Goal: Register for event/course

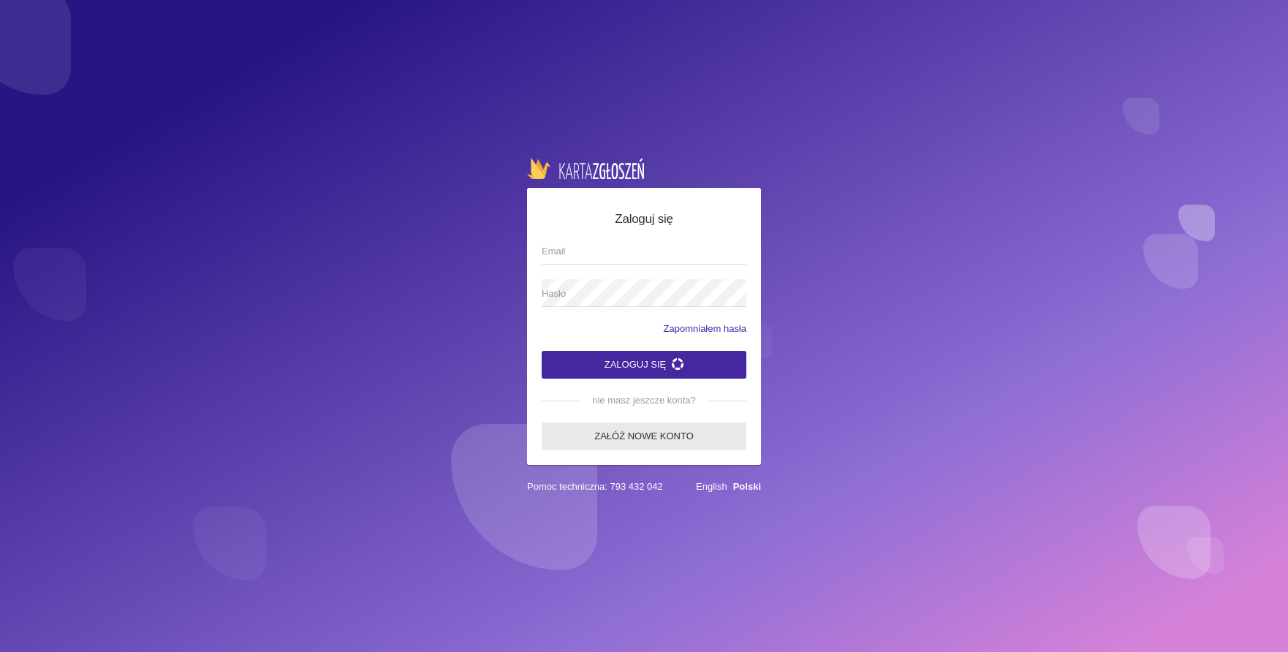
click at [644, 429] on link "Załóż nowe konto" at bounding box center [644, 436] width 205 height 28
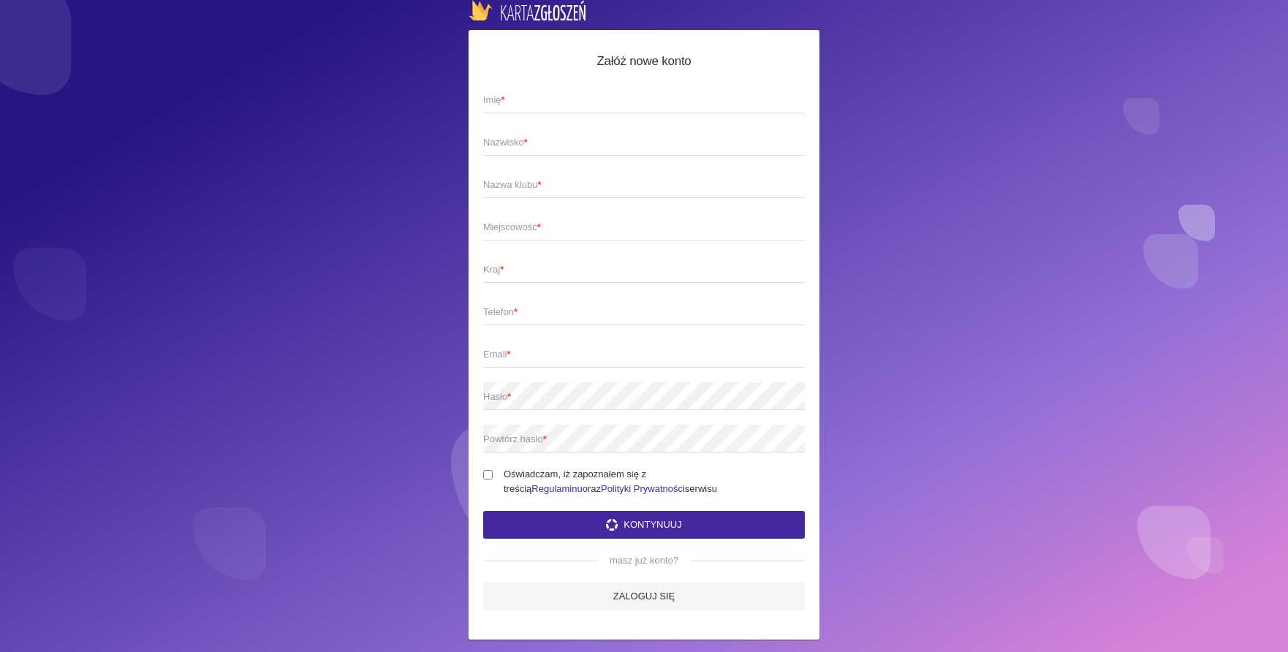
click at [577, 98] on span "Imię *" at bounding box center [636, 100] width 307 height 15
click at [577, 98] on input "Imię *" at bounding box center [644, 100] width 322 height 28
type input "Patrycja"
click at [562, 146] on span "Nazwisko *" at bounding box center [636, 142] width 307 height 15
click at [562, 146] on input "Nazwisko *" at bounding box center [644, 142] width 322 height 28
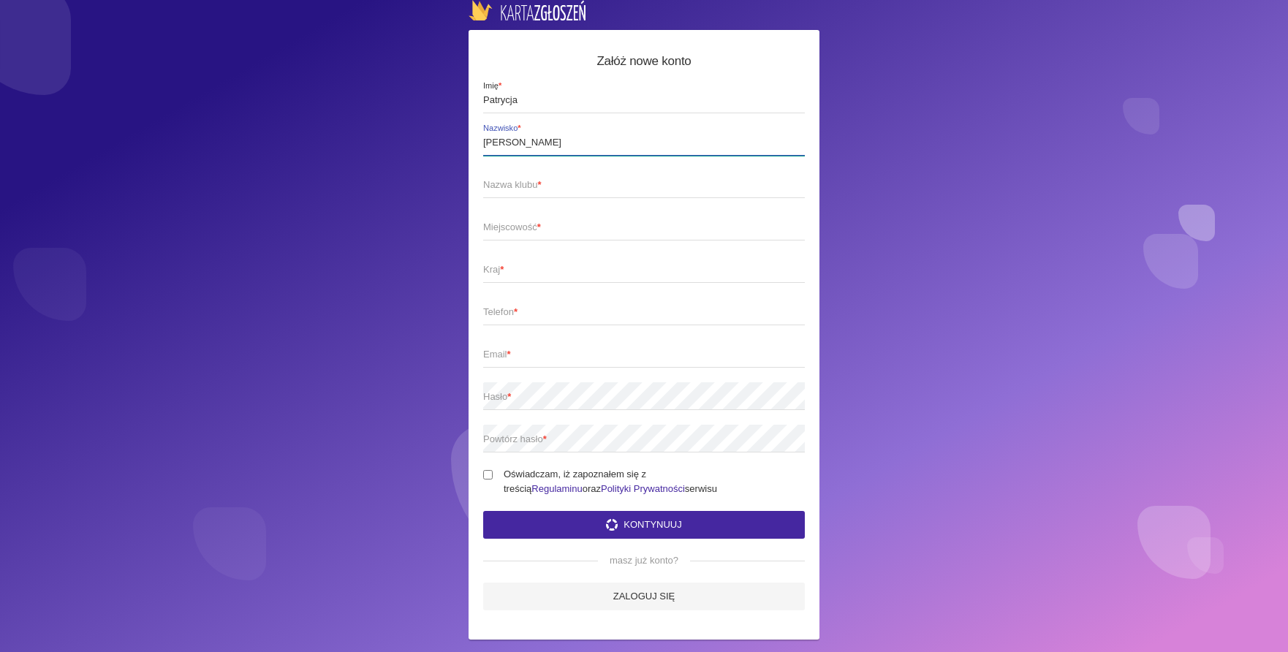
type input "Czuba"
click at [531, 184] on span "Nazwa klubu *" at bounding box center [636, 185] width 307 height 15
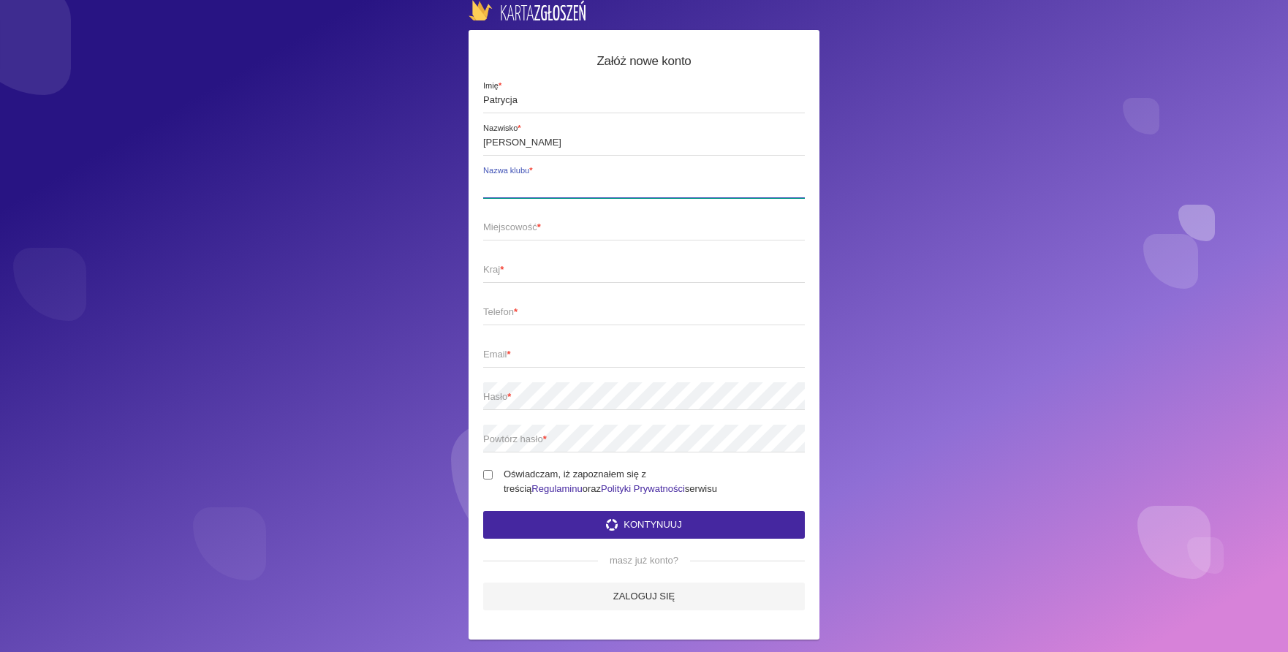
click at [531, 184] on input "Nazwa klubu *" at bounding box center [644, 184] width 322 height 28
type input "Studio Tańca GRAWITAN"
click at [514, 225] on span "Miejscowość *" at bounding box center [636, 227] width 307 height 15
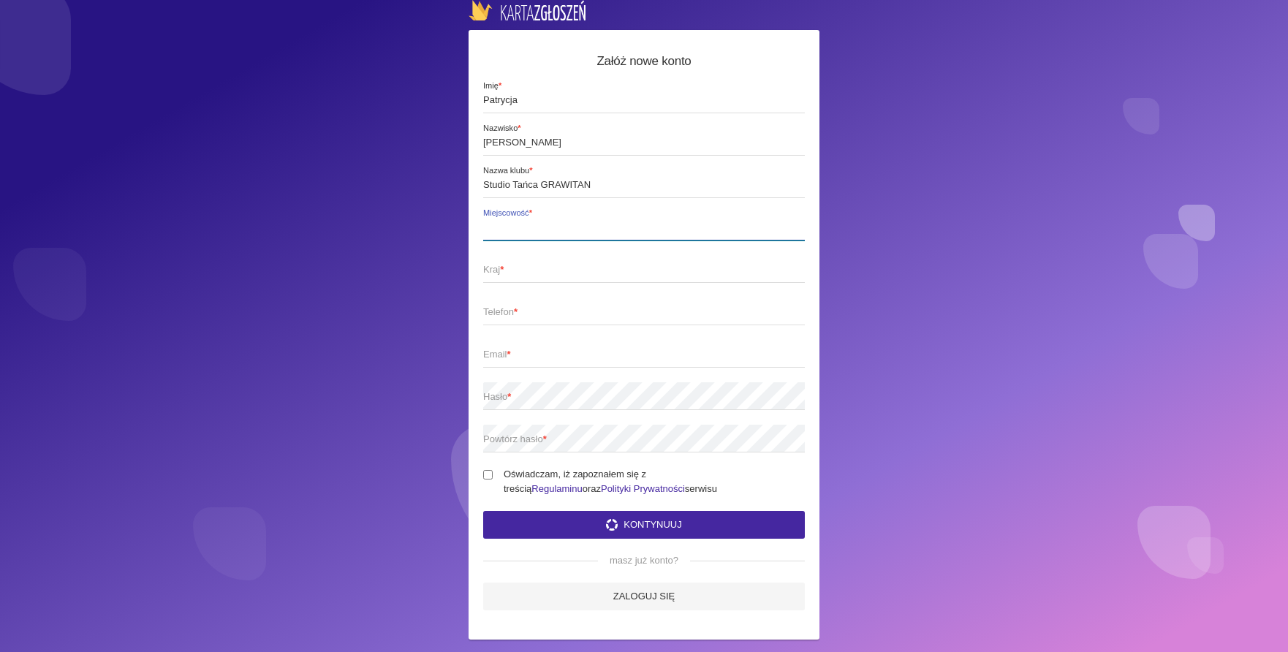
click at [514, 225] on input "Miejscowość *" at bounding box center [644, 227] width 322 height 28
type input "Lublin"
click at [498, 266] on span "Kraj *" at bounding box center [636, 269] width 307 height 15
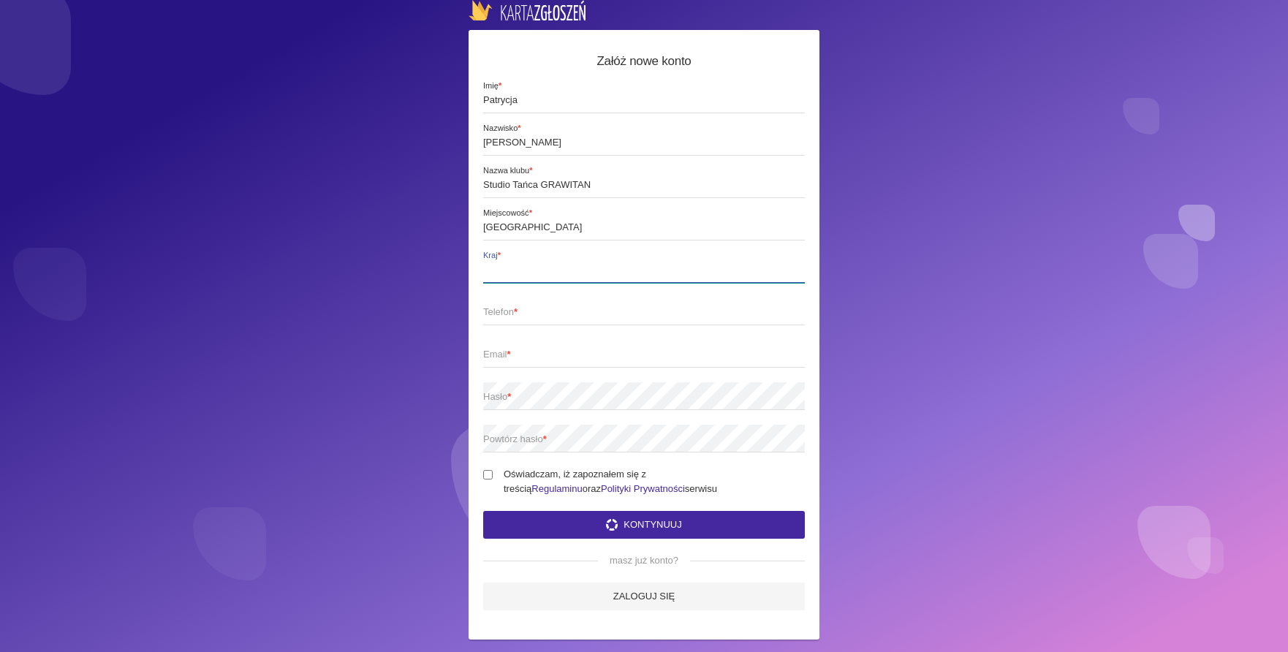
click at [498, 266] on input "Kraj *" at bounding box center [644, 269] width 322 height 28
type input "Polska"
click at [489, 313] on span "Telefon *" at bounding box center [636, 312] width 307 height 15
click at [489, 313] on input "Telefon *" at bounding box center [644, 311] width 322 height 28
type input "886105265"
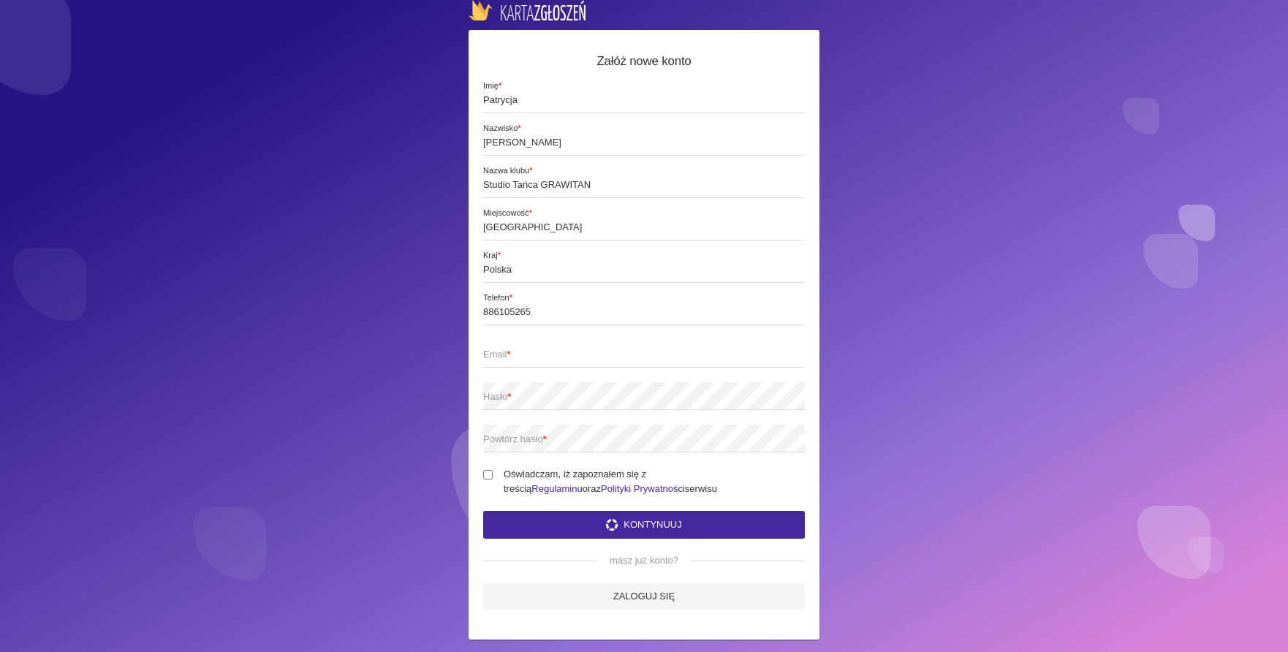
click at [511, 354] on strong "*" at bounding box center [509, 354] width 4 height 11
click at [512, 354] on input "Email *" at bounding box center [644, 354] width 322 height 28
type input "adrian.czuba@interia.pl"
click at [493, 392] on span "Hasło *" at bounding box center [636, 397] width 307 height 15
click at [495, 443] on span "Powtórz hasło *" at bounding box center [636, 439] width 307 height 15
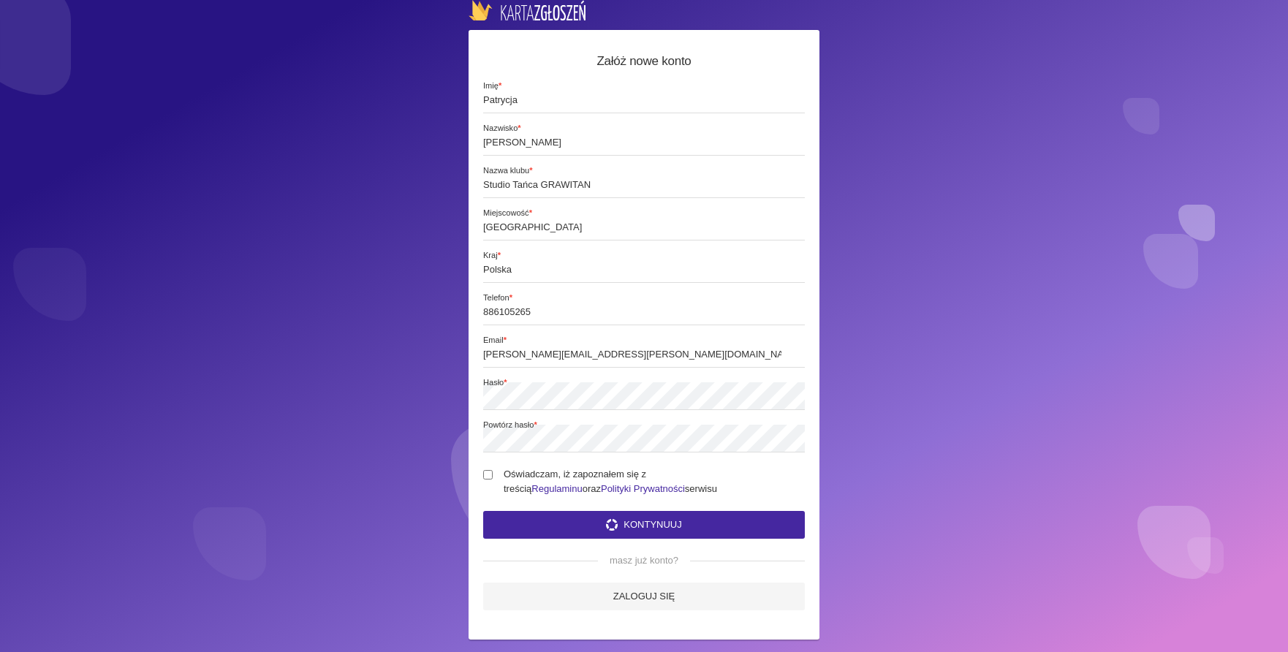
click at [490, 477] on input "Oświadczam, iż zapoznałem się z treścią Regulaminu oraz Polityki Prywatności se…" at bounding box center [488, 475] width 10 height 10
checkbox input "true"
click at [661, 521] on button "Kontynuuj" at bounding box center [644, 525] width 322 height 28
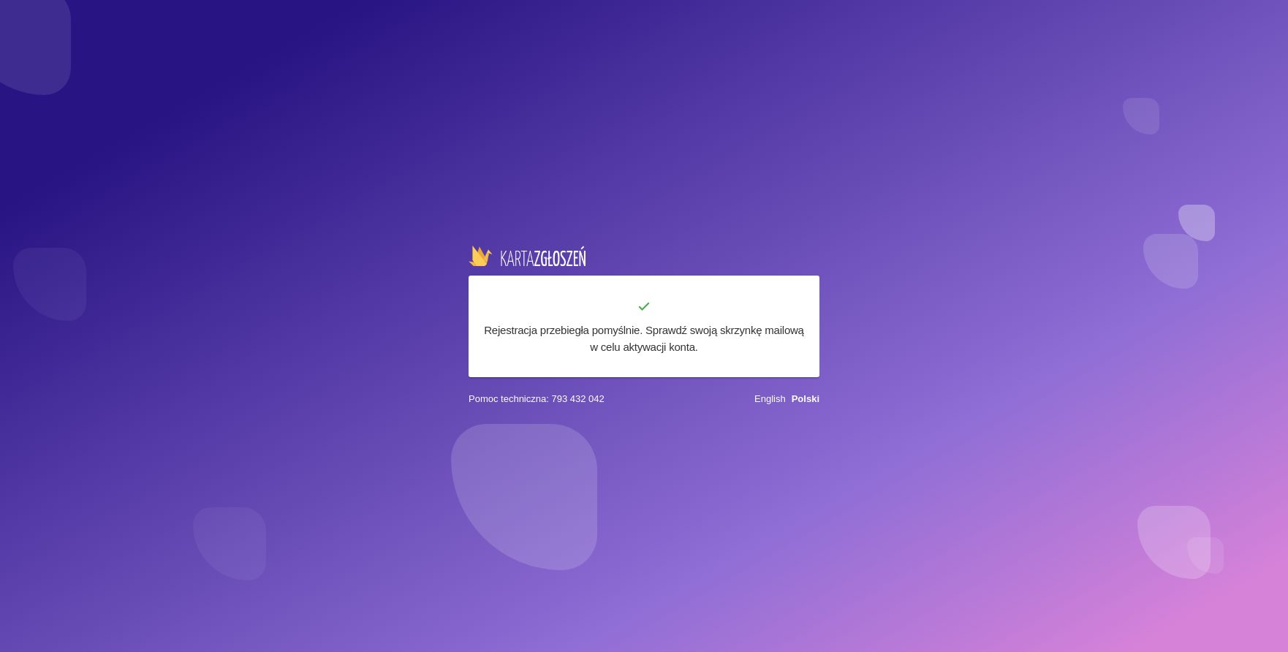
click at [811, 400] on link "Polski" at bounding box center [806, 398] width 28 height 11
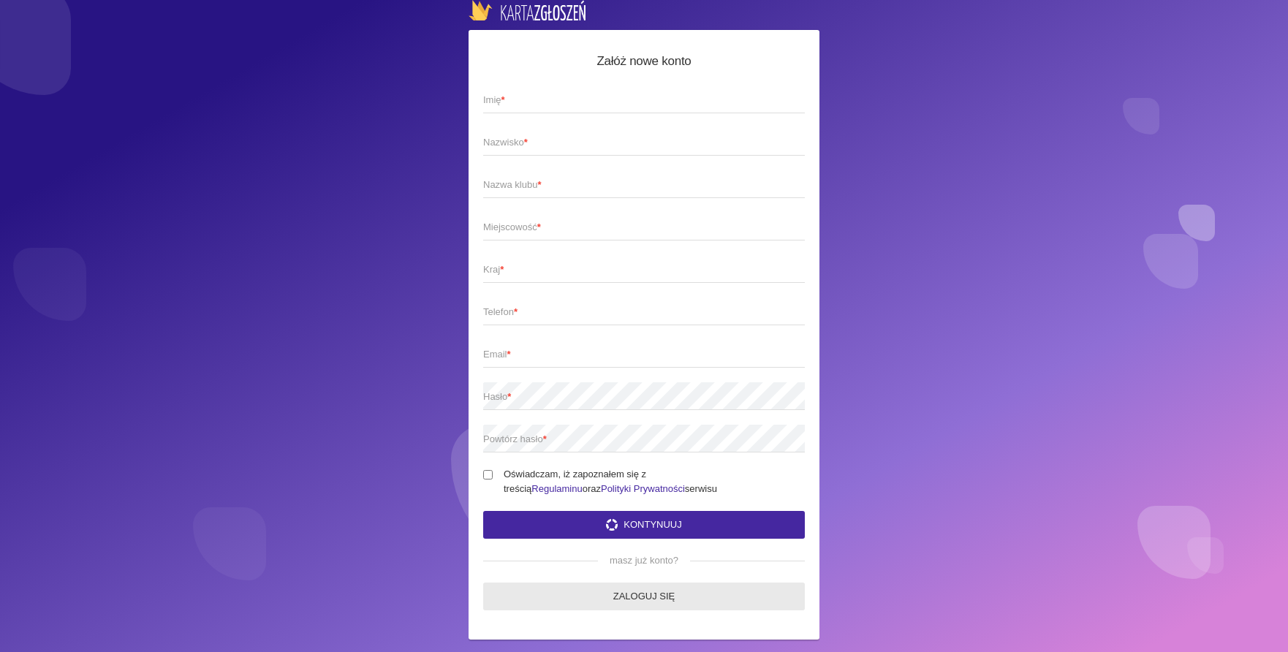
click at [678, 596] on link "Zaloguj się" at bounding box center [644, 597] width 322 height 28
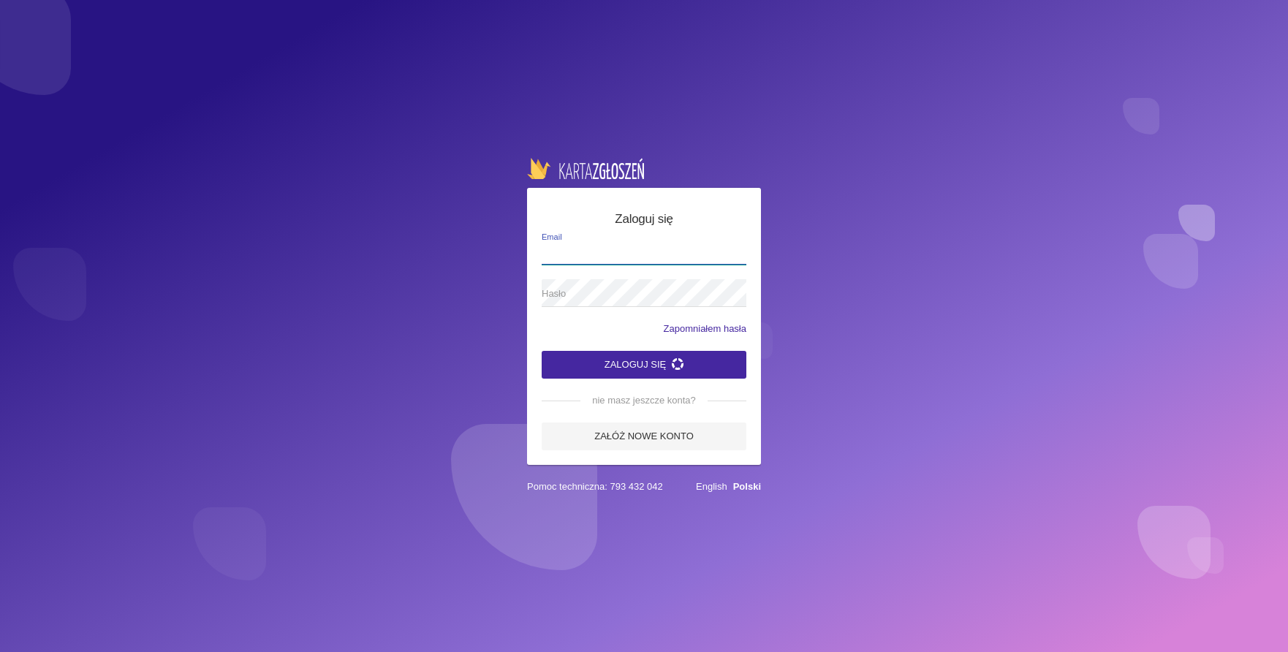
click at [636, 259] on input "Email" at bounding box center [644, 251] width 205 height 28
type input "[PERSON_NAME][EMAIL_ADDRESS][DOMAIN_NAME]"
click at [623, 294] on span "Hasło" at bounding box center [637, 294] width 190 height 15
click at [657, 357] on button "Zaloguj się" at bounding box center [644, 365] width 205 height 28
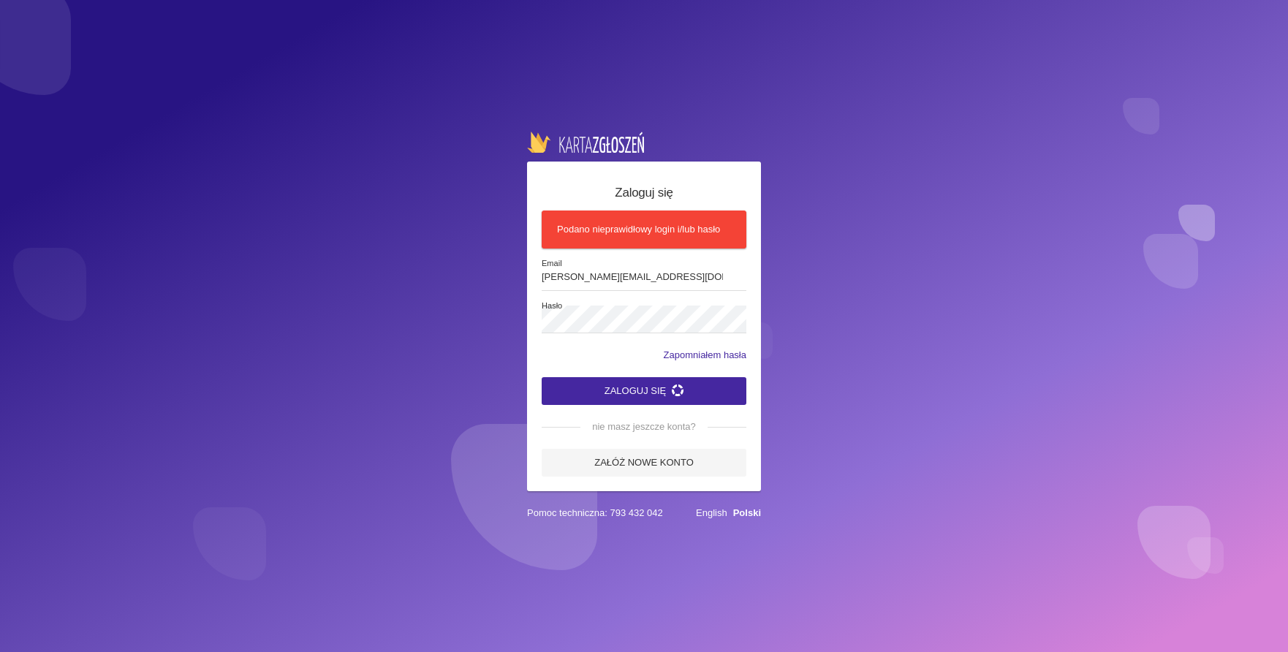
click at [220, 291] on div "Zaloguj się Podano nieprawidłowy login i/lub hasło Adrian.czuba@interia.pl Emai…" at bounding box center [644, 326] width 1288 height 652
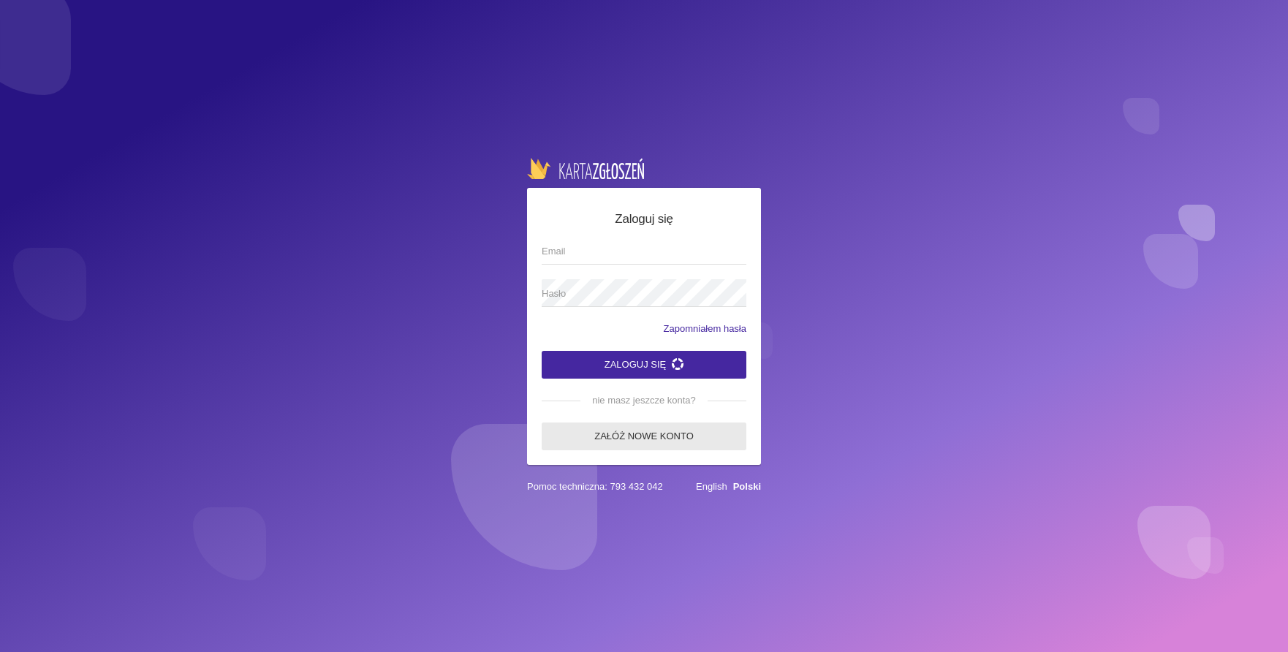
click at [651, 436] on link "Załóż nowe konto" at bounding box center [644, 436] width 205 height 28
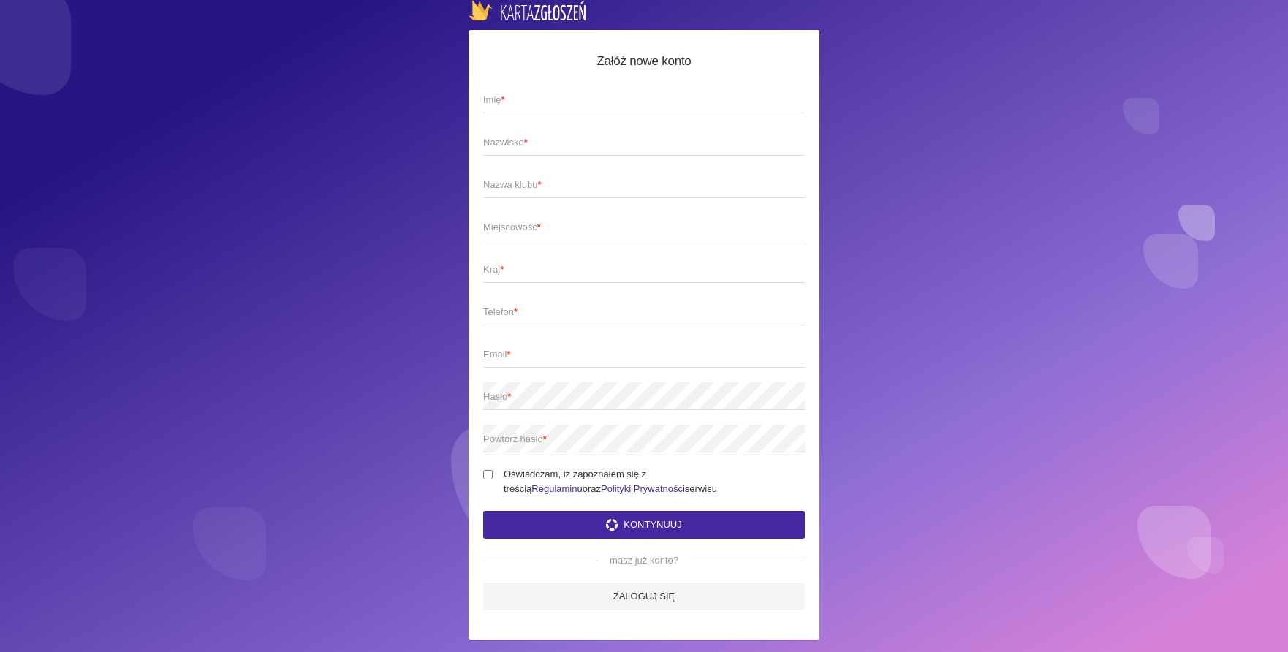
click at [558, 103] on span "Imię *" at bounding box center [636, 100] width 307 height 15
click at [558, 103] on input "Imię *" at bounding box center [644, 100] width 322 height 28
type input "Patrycja"
click at [553, 143] on span "Nazwisko *" at bounding box center [636, 142] width 307 height 15
click at [553, 143] on input "Nazwisko *" at bounding box center [644, 142] width 322 height 28
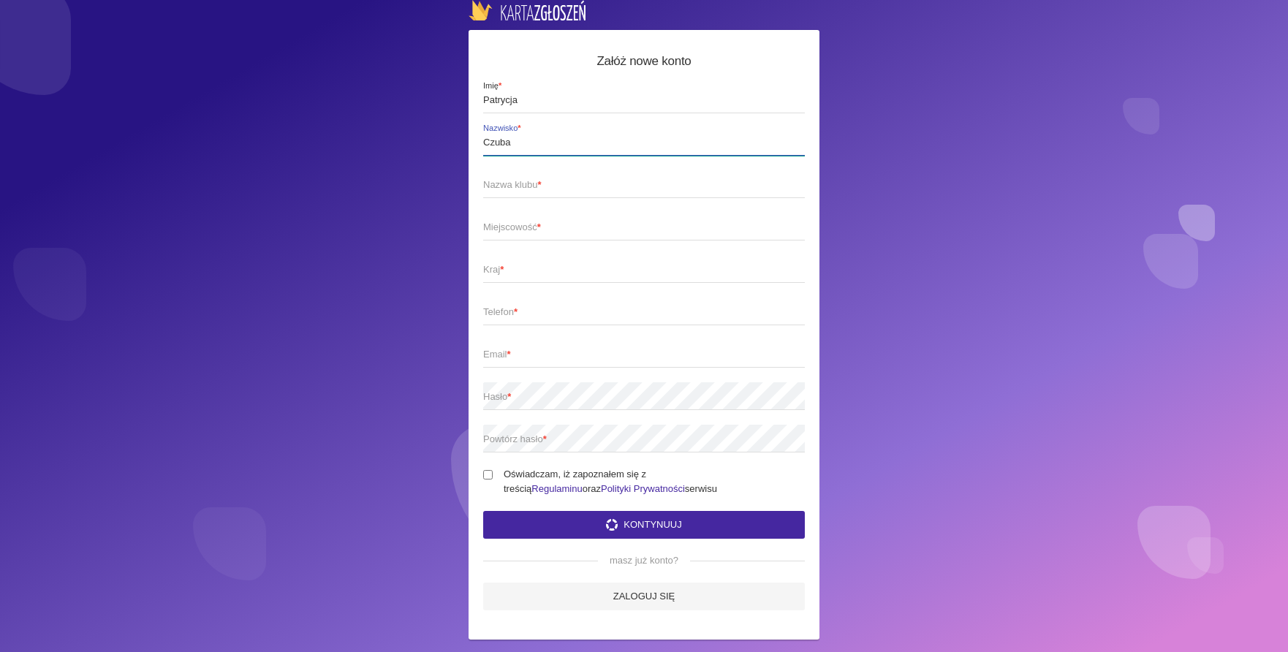
type input "Czuba"
click at [531, 188] on span "Nazwa klubu *" at bounding box center [636, 185] width 307 height 15
click at [531, 188] on input "Nazwa klubu *" at bounding box center [644, 184] width 322 height 28
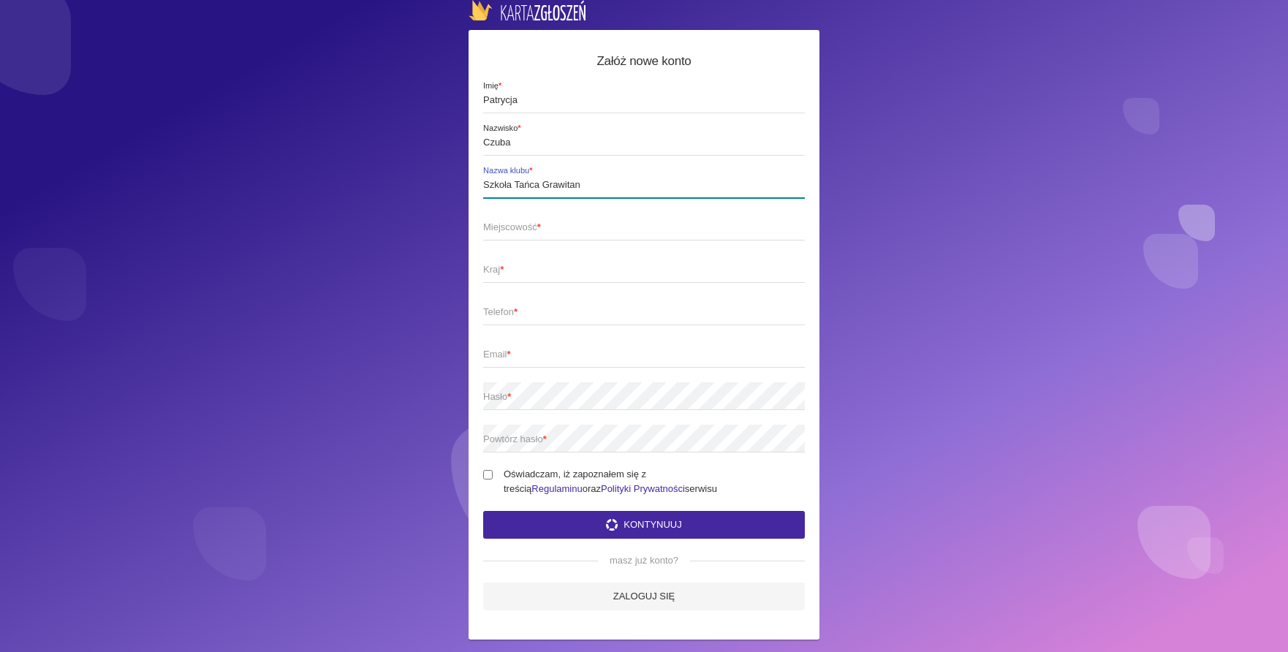
click at [507, 183] on input "Szkoła Tańca Grawitan" at bounding box center [644, 184] width 322 height 28
click at [512, 183] on input "Szkoła Tańca Grawitan" at bounding box center [644, 184] width 322 height 28
type input "Studio Tańca Grawitan"
click at [605, 223] on span "Miejscowość *" at bounding box center [636, 227] width 307 height 15
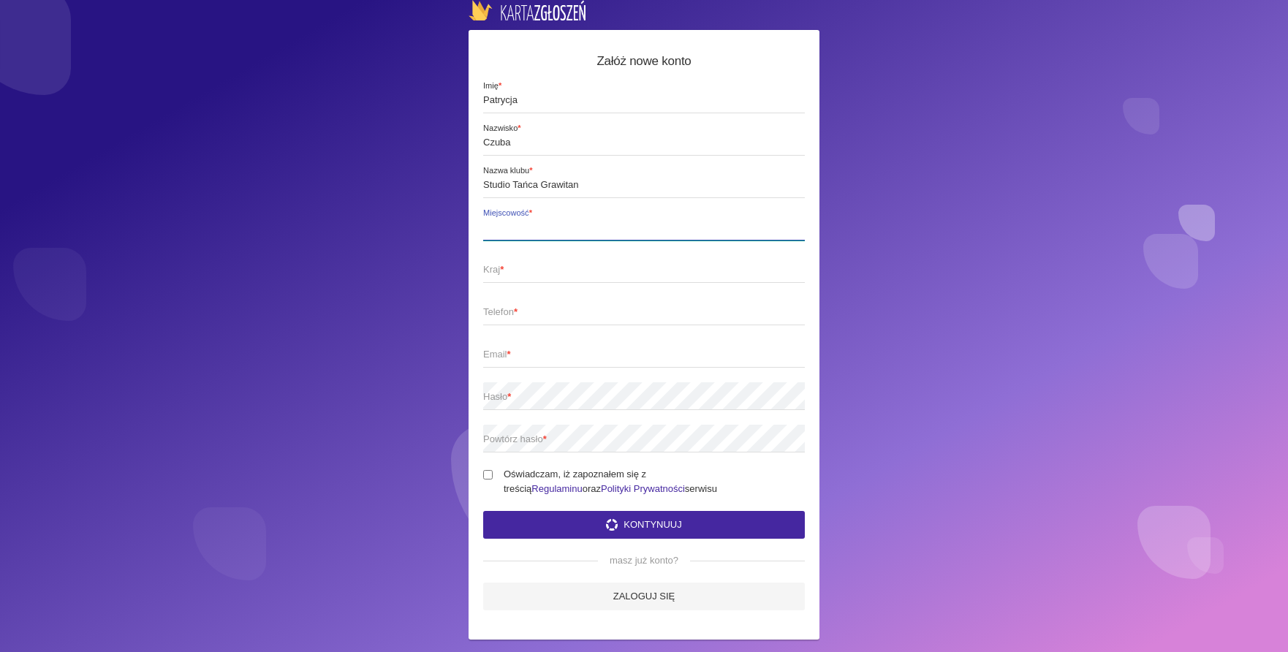
click at [605, 223] on input "Miejscowość *" at bounding box center [644, 227] width 322 height 28
type input "Lublin"
click at [536, 270] on span "Kraj *" at bounding box center [636, 269] width 307 height 15
click at [536, 270] on input "Kraj *" at bounding box center [644, 269] width 322 height 28
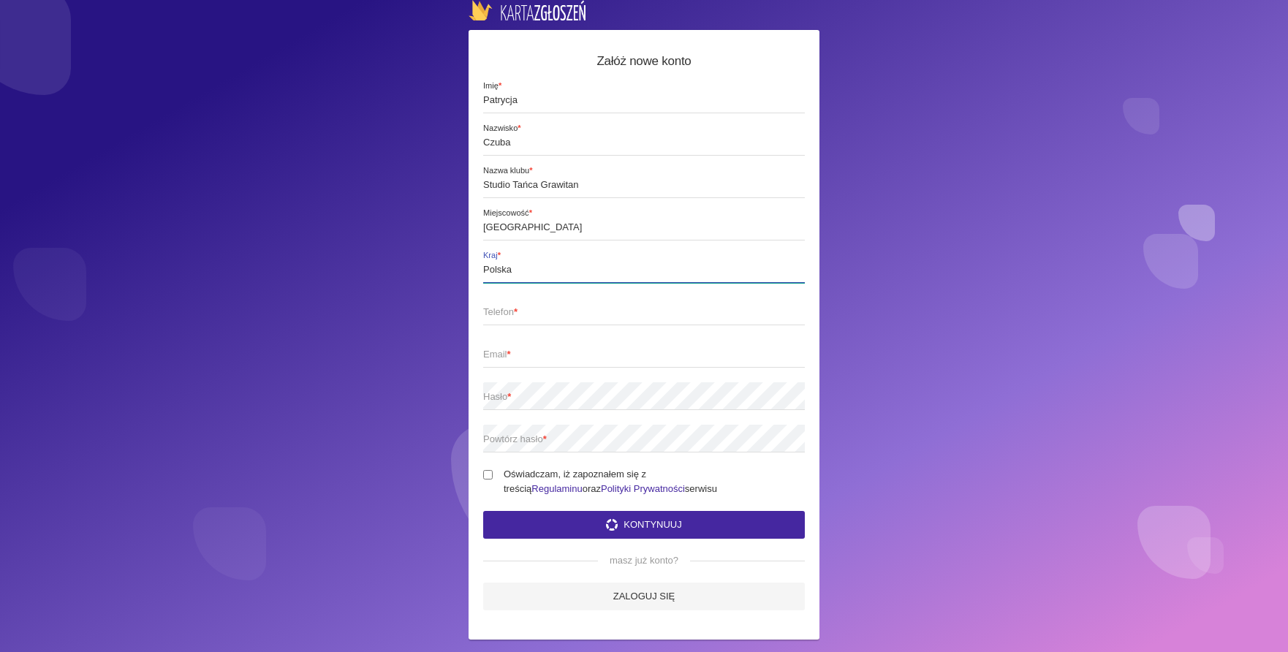
type input "Polska"
click at [502, 309] on span "Telefon *" at bounding box center [636, 312] width 307 height 15
click at [502, 309] on input "Telefon *" at bounding box center [644, 311] width 322 height 28
click at [542, 316] on input "506008080" at bounding box center [644, 311] width 322 height 28
type input "5"
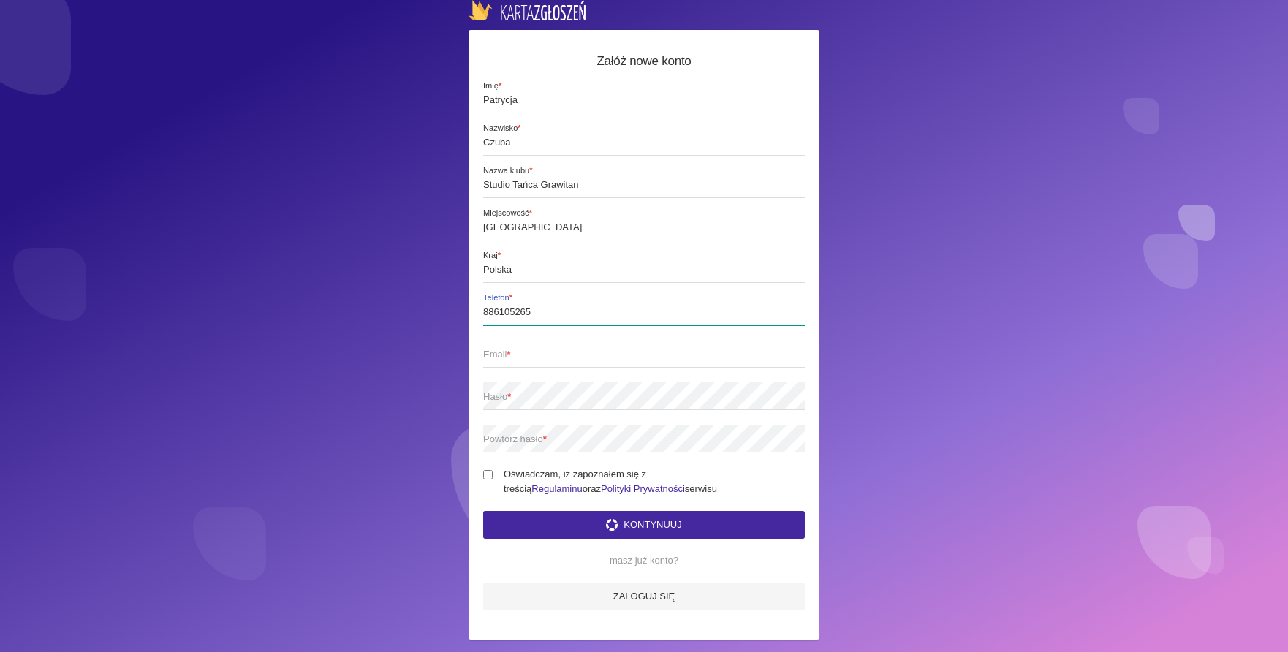
click at [542, 316] on input "886105265" at bounding box center [644, 311] width 322 height 28
type input "886105265"
click at [535, 353] on span "Email *" at bounding box center [636, 354] width 307 height 15
click at [535, 353] on input "Email *" at bounding box center [644, 354] width 322 height 28
type input "adrian.czuba@interia.pl"
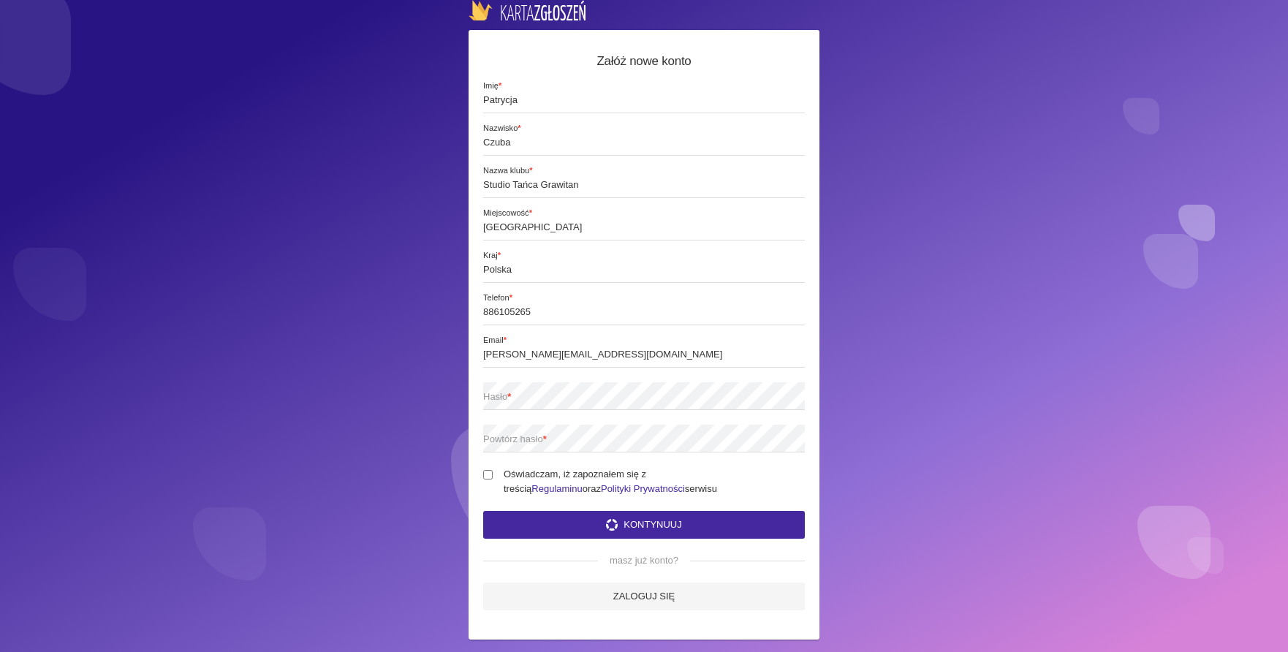
click at [755, 444] on span "Powtórz hasło *" at bounding box center [636, 439] width 307 height 15
click at [675, 401] on span "Hasło *" at bounding box center [636, 397] width 307 height 15
click at [649, 442] on span "Powtórz hasło *" at bounding box center [636, 439] width 307 height 15
click at [498, 472] on label "Oświadczam, iż zapoznałem się z treścią Regulaminu oraz Polityki Prywatności se…" at bounding box center [644, 481] width 322 height 29
click at [493, 472] on input "Oświadczam, iż zapoznałem się z treścią Regulaminu oraz Polityki Prywatności se…" at bounding box center [488, 475] width 10 height 10
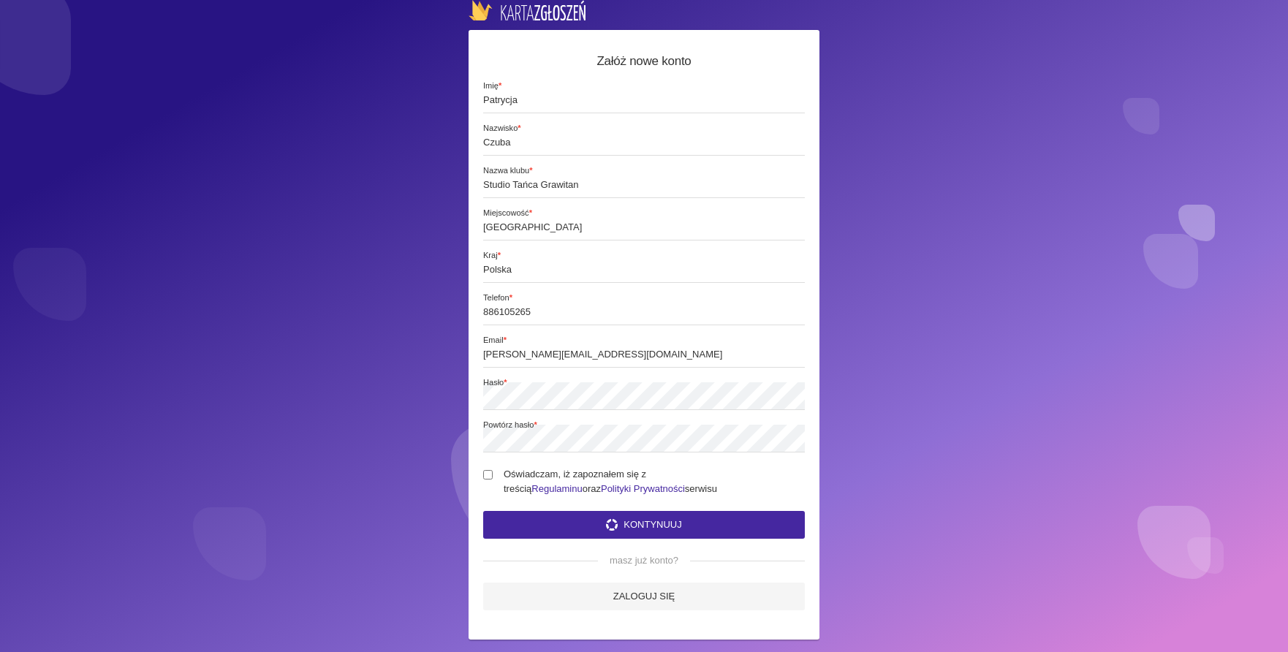
checkbox input "true"
click at [627, 520] on button "Kontynuuj" at bounding box center [644, 525] width 322 height 28
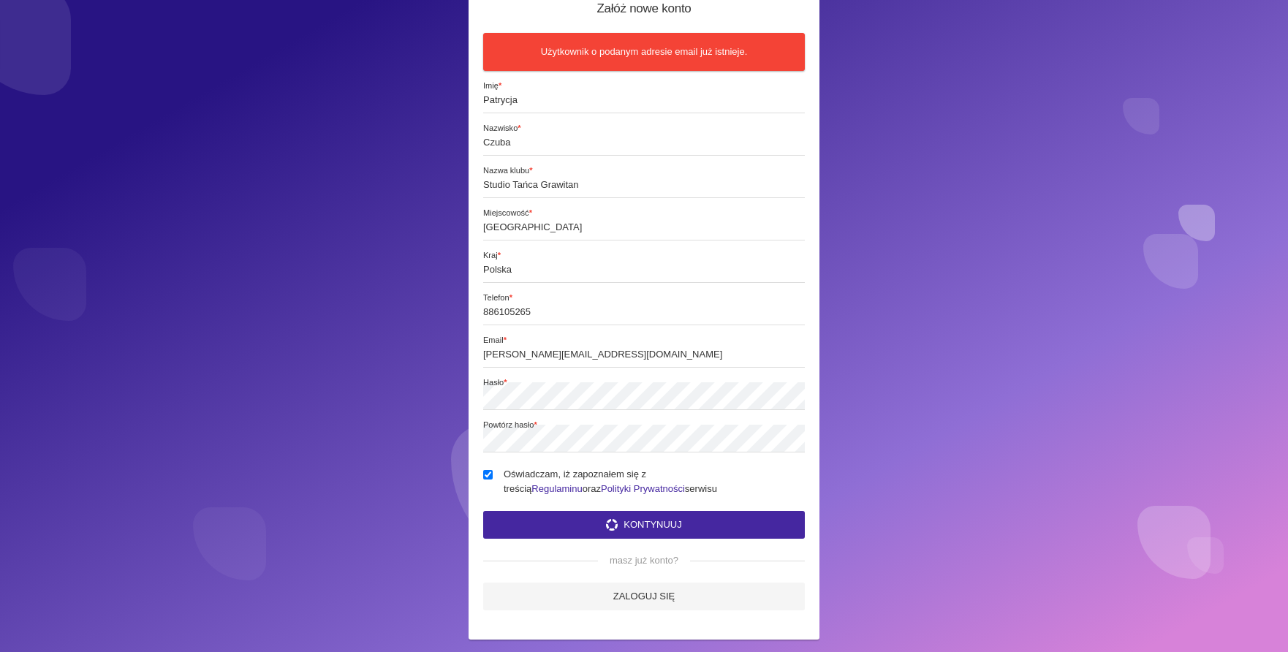
scroll to position [70, 0]
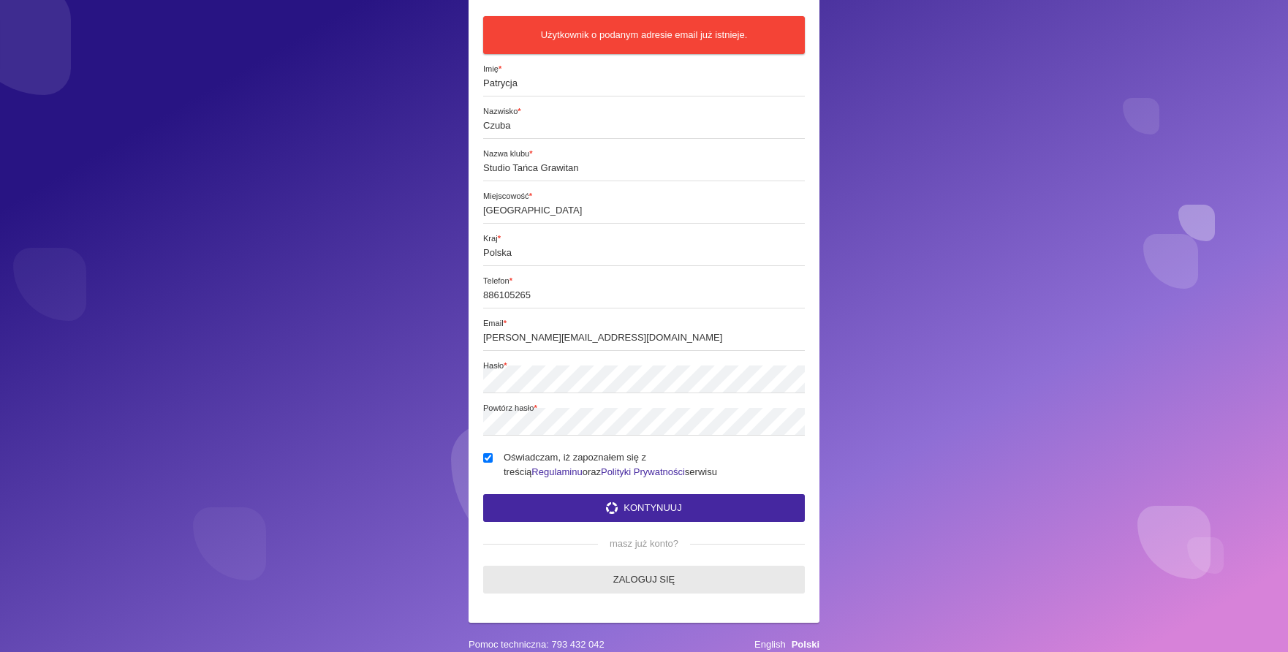
click at [641, 578] on link "Zaloguj się" at bounding box center [644, 580] width 322 height 28
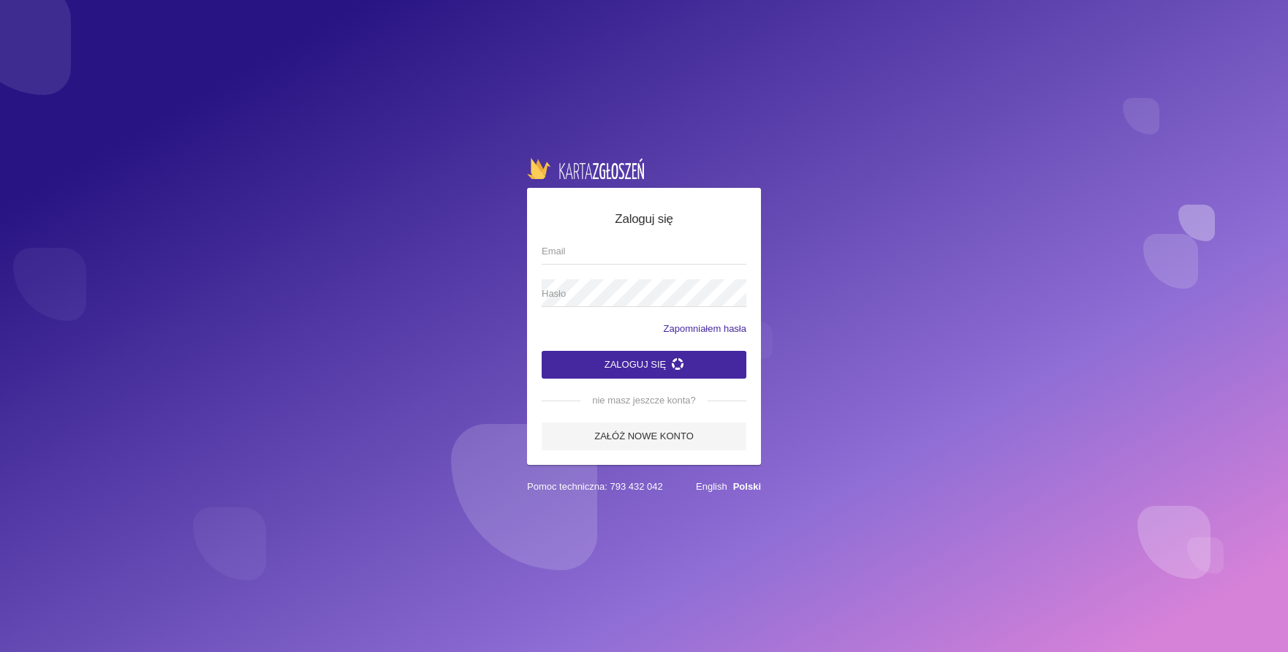
click at [607, 255] on span "Email" at bounding box center [637, 251] width 190 height 15
click at [607, 255] on input "Email" at bounding box center [644, 251] width 205 height 28
click at [542, 351] on button "Zaloguj się" at bounding box center [644, 365] width 205 height 28
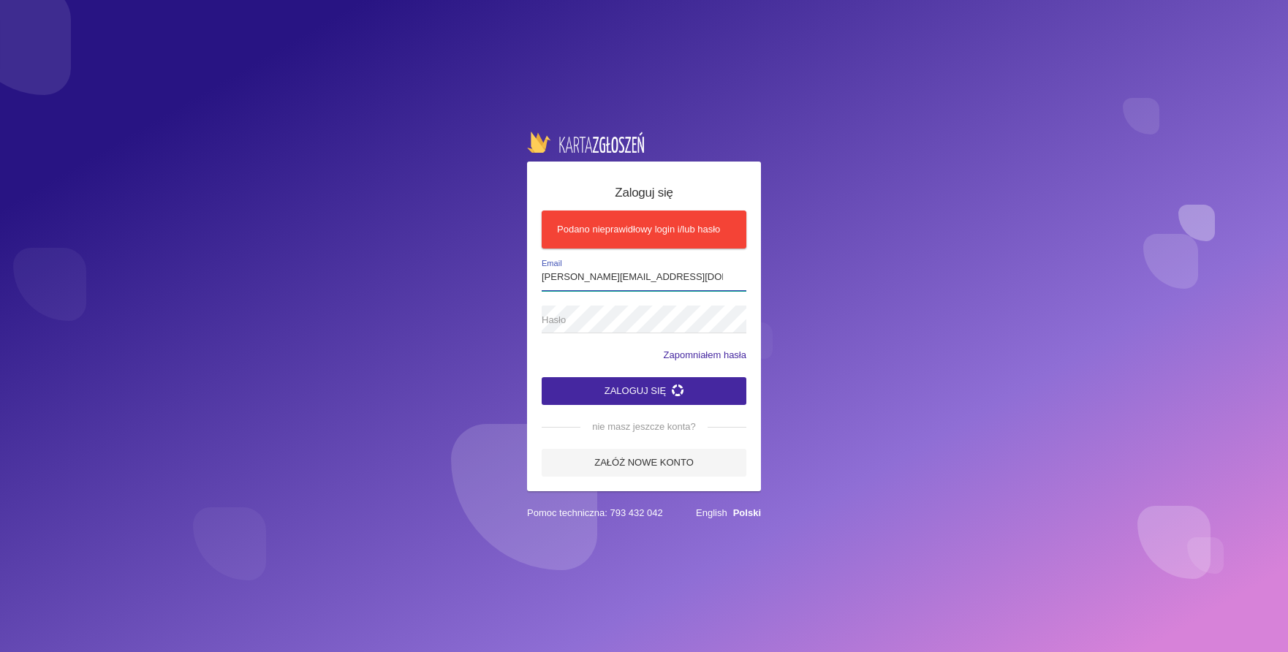
click at [546, 272] on input "Adrian.czuba@interia.pl" at bounding box center [644, 277] width 205 height 28
type input "adrian.czuba@interia.pl"
click at [572, 316] on span "Hasło" at bounding box center [637, 320] width 190 height 15
click at [625, 398] on button "Zaloguj się" at bounding box center [644, 391] width 205 height 28
click at [642, 387] on button "Zaloguj się" at bounding box center [644, 391] width 205 height 28
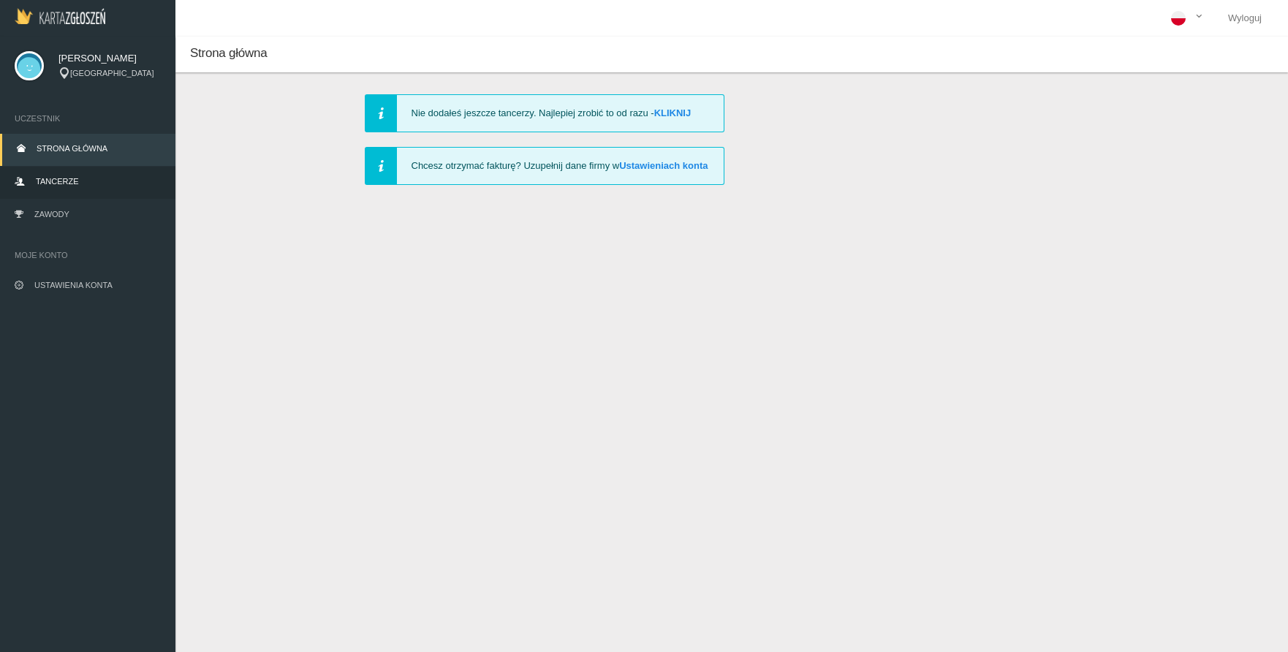
click at [91, 183] on link "Tancerze" at bounding box center [87, 183] width 175 height 32
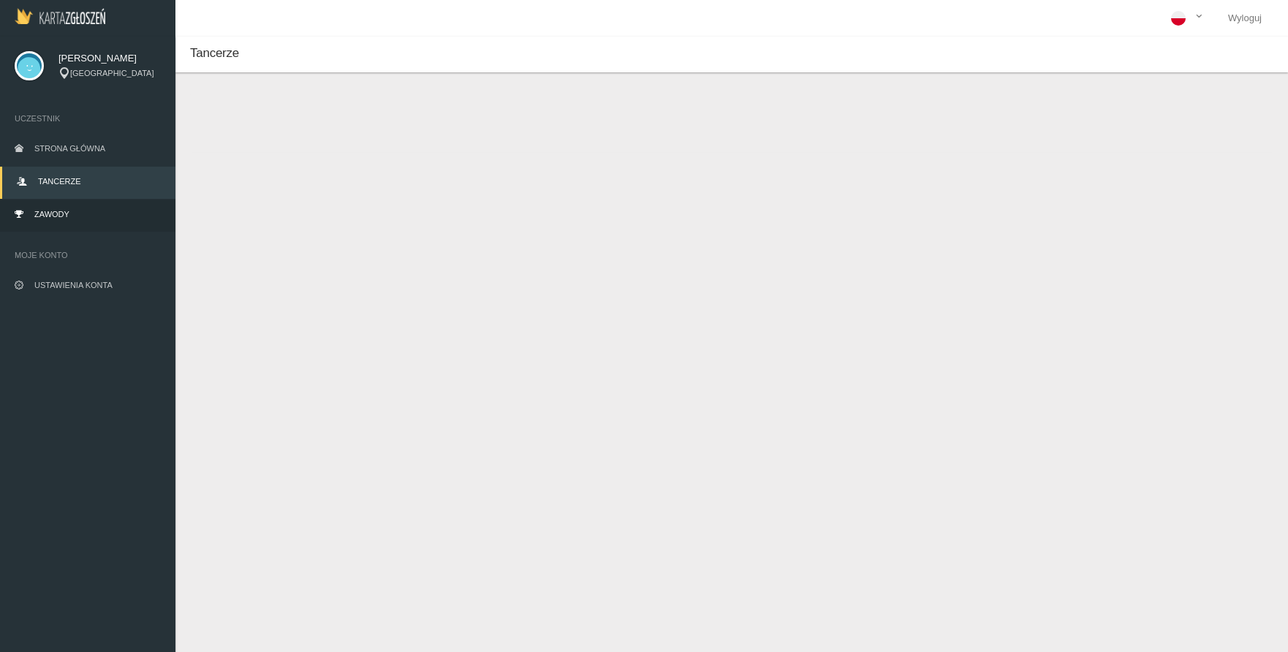
click at [59, 221] on link "Zawody" at bounding box center [87, 216] width 175 height 32
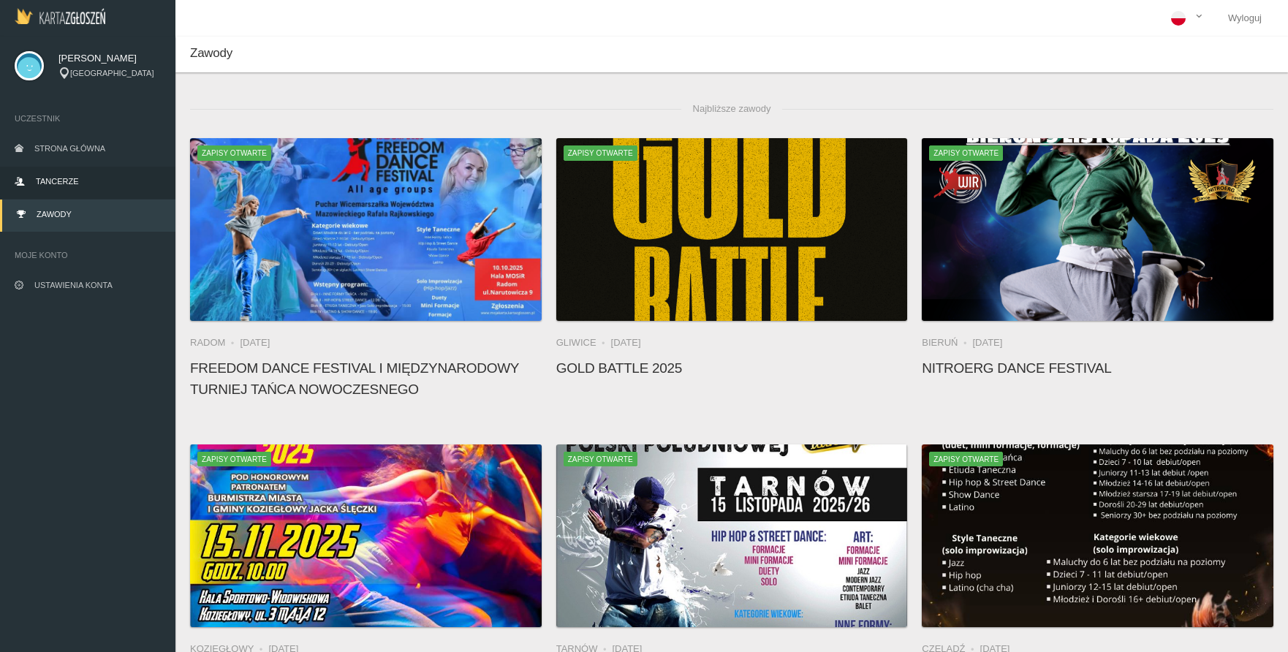
click at [71, 177] on span "Tancerze" at bounding box center [57, 181] width 42 height 9
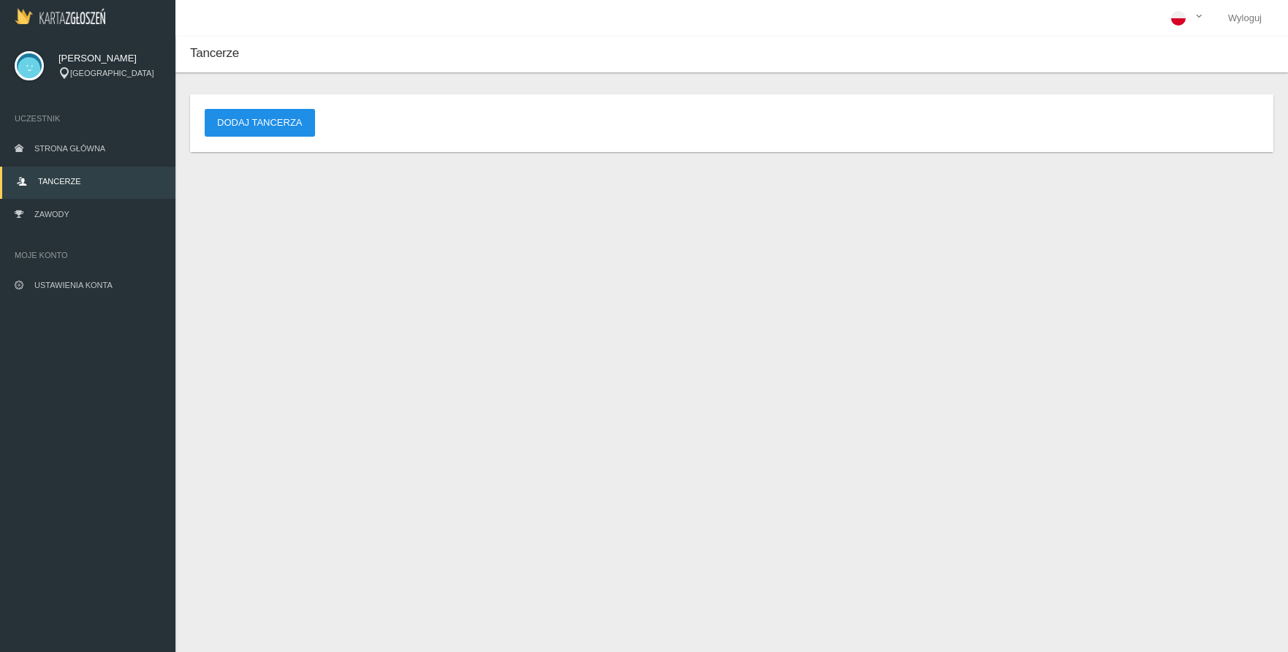
click at [238, 115] on button "Dodaj tancerza" at bounding box center [260, 123] width 110 height 28
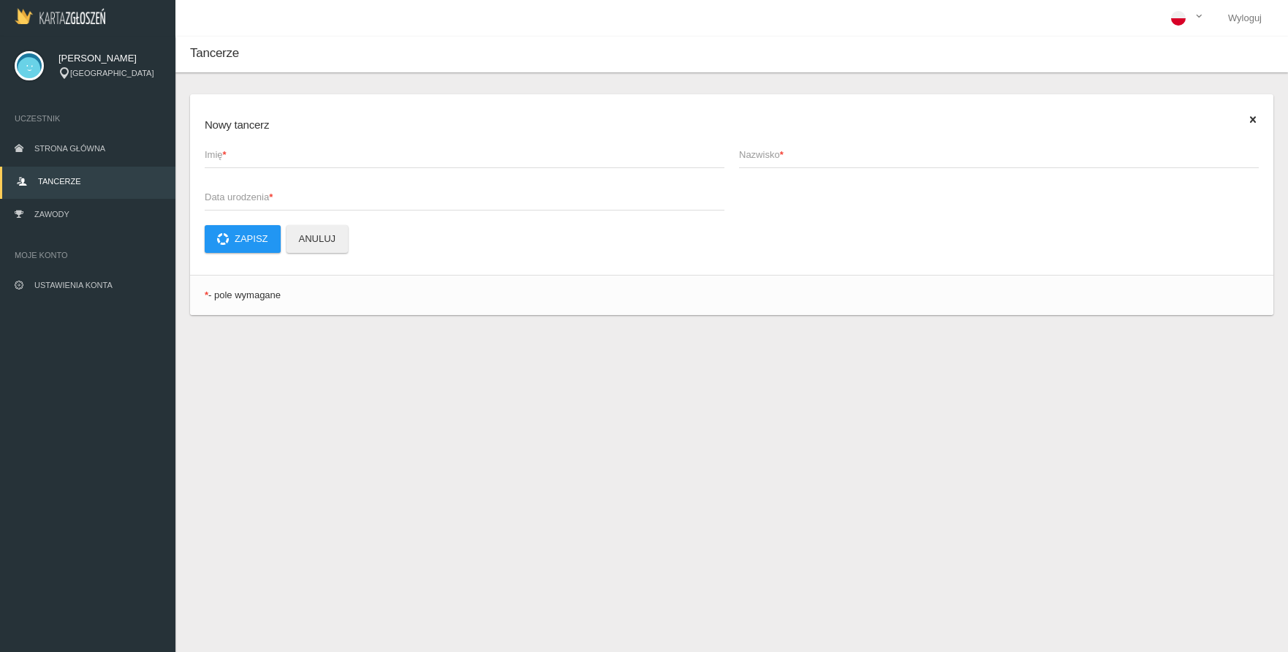
click at [239, 155] on span "Imię *" at bounding box center [457, 155] width 505 height 15
click at [239, 155] on input "Imię *" at bounding box center [465, 154] width 520 height 28
type input "Patrycja"
click at [791, 159] on span "Nazwisko *" at bounding box center [991, 155] width 505 height 15
click at [791, 159] on input "Nazwisko *" at bounding box center [999, 154] width 520 height 28
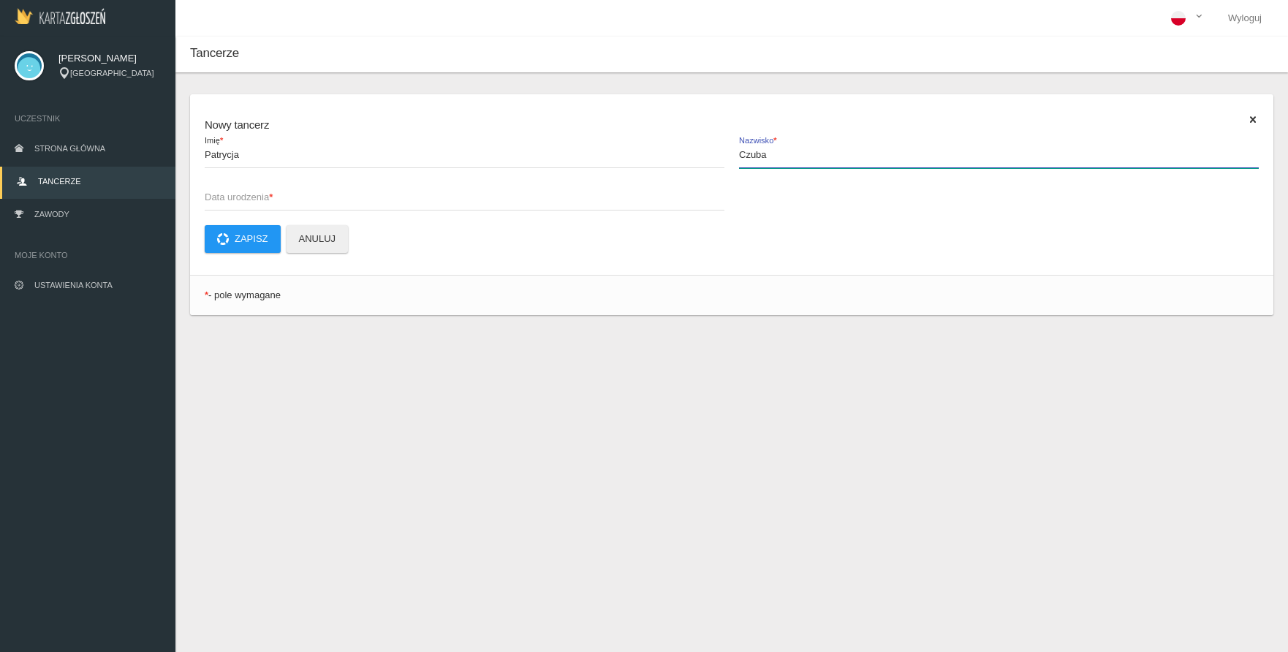
type input "Czuba"
click at [482, 197] on span "Data urodzenia *" at bounding box center [457, 197] width 505 height 15
click at [482, 197] on input "Data urodzenia *" at bounding box center [465, 197] width 520 height 28
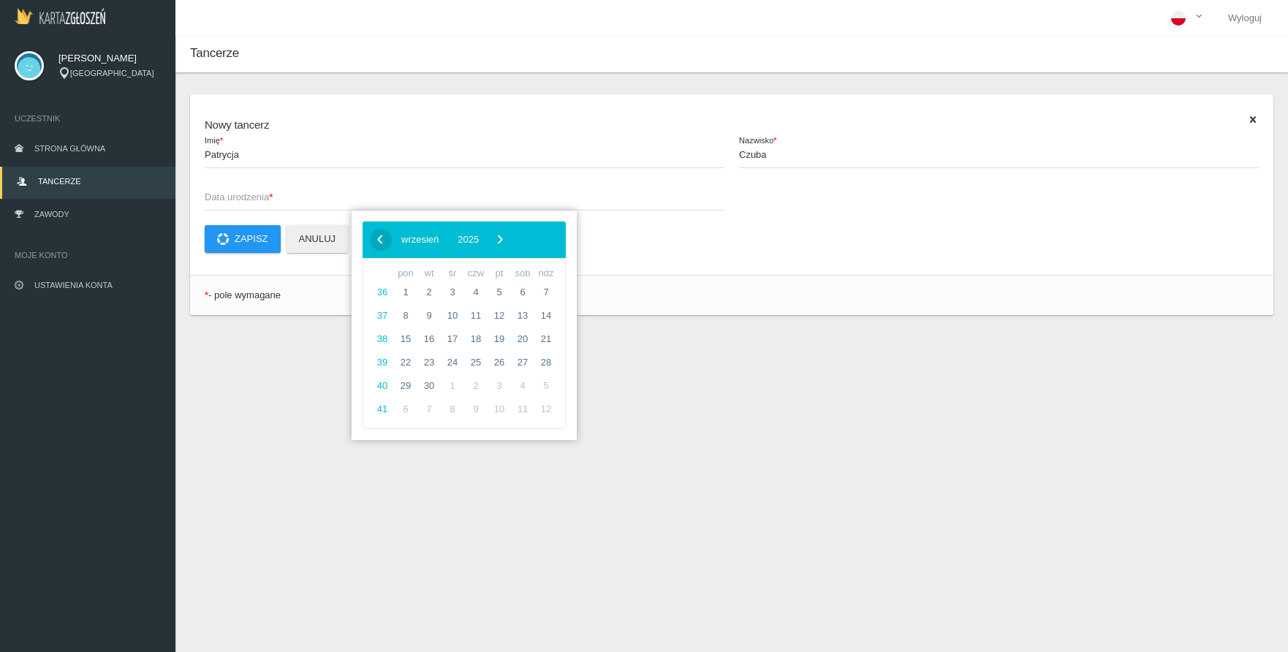
click at [373, 243] on span "‹" at bounding box center [380, 239] width 22 height 22
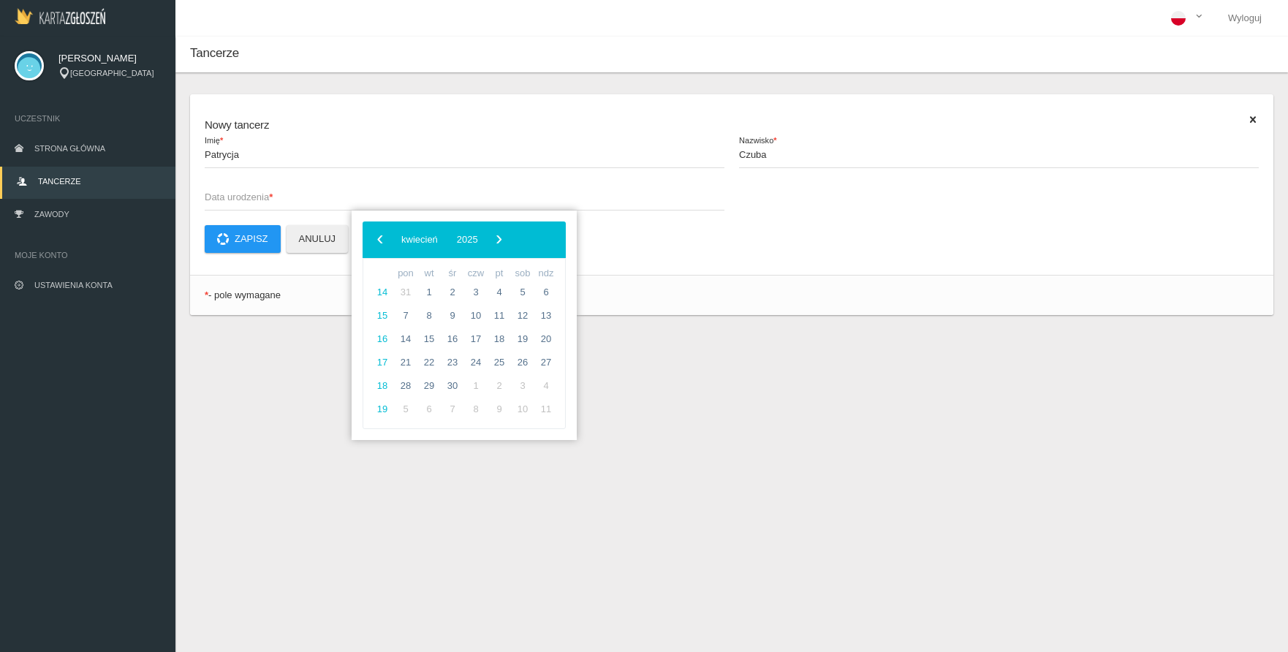
click at [373, 243] on span "‹" at bounding box center [380, 239] width 22 height 22
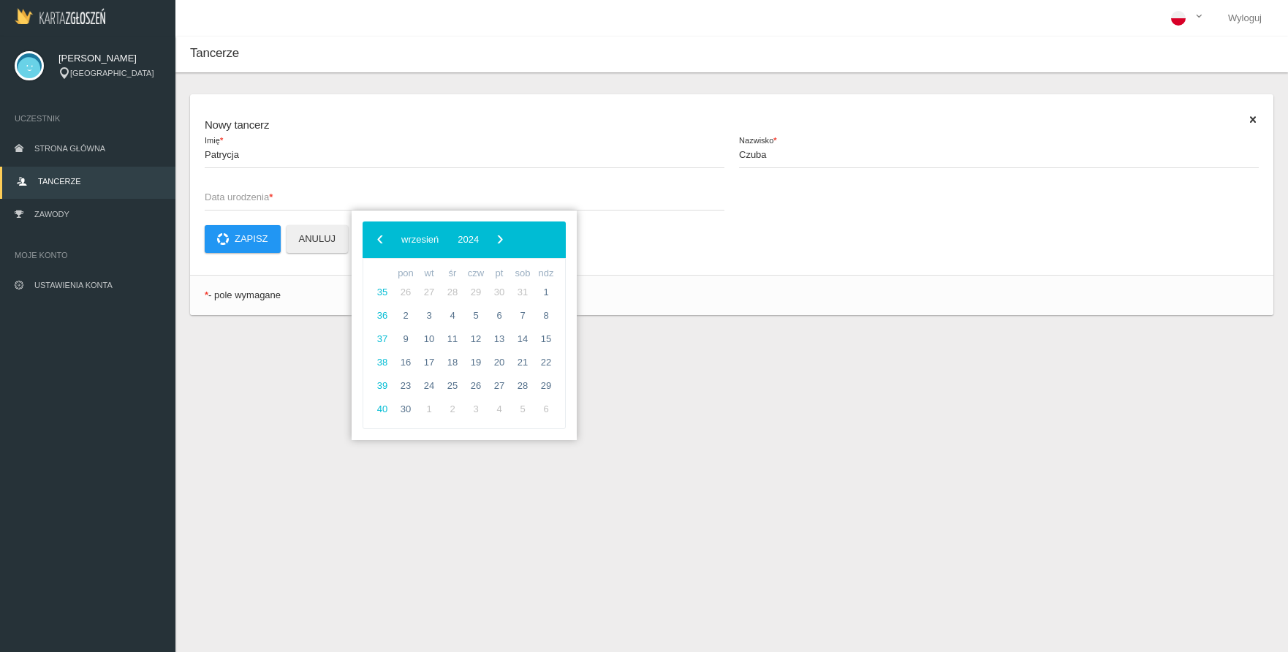
click at [373, 243] on span "‹" at bounding box center [380, 239] width 22 height 22
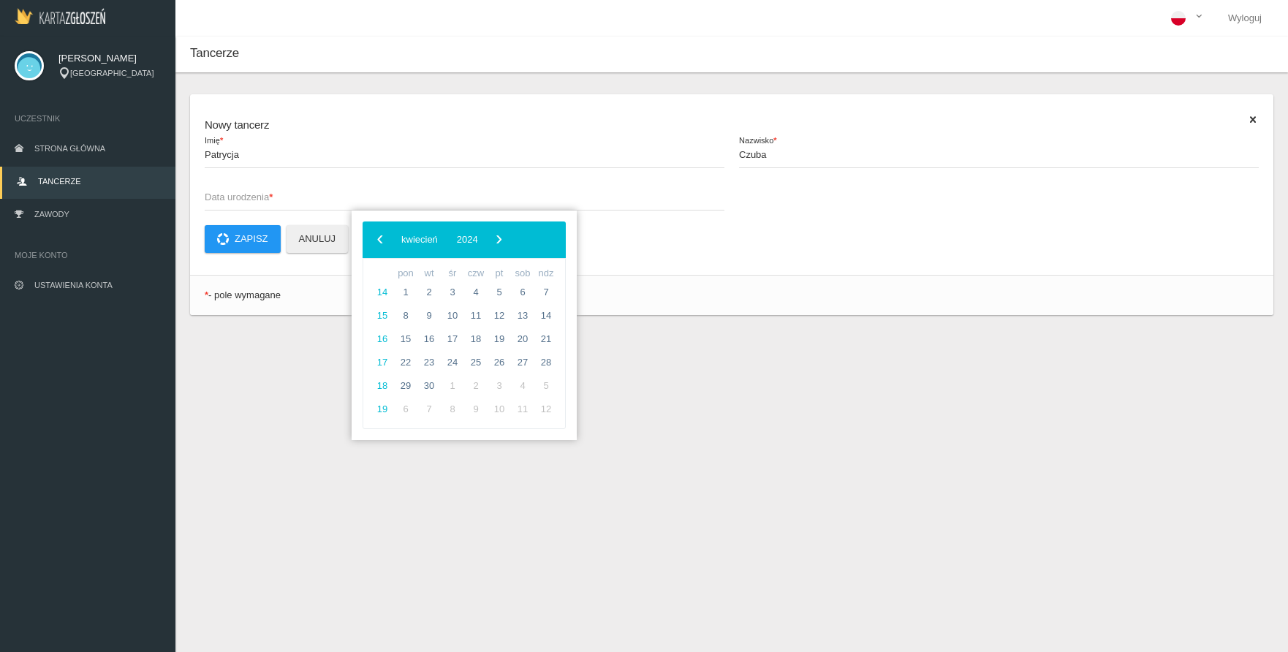
click at [373, 243] on span "‹" at bounding box center [380, 239] width 22 height 22
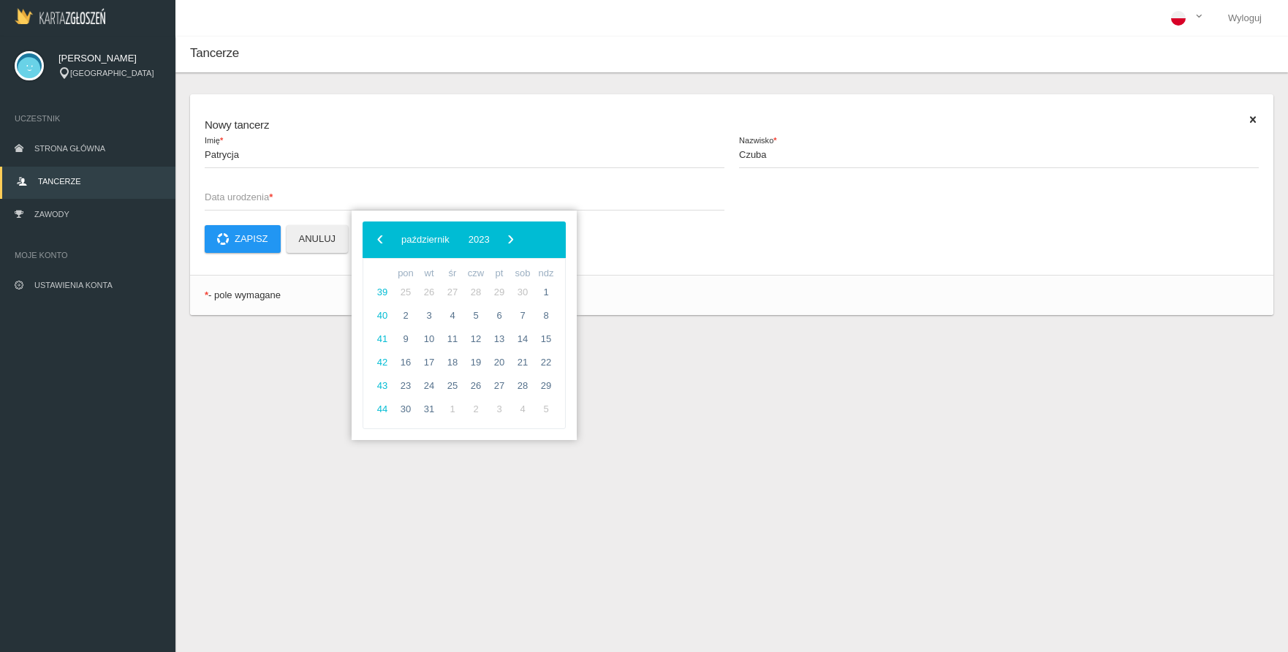
click at [373, 243] on span "‹" at bounding box center [380, 239] width 22 height 22
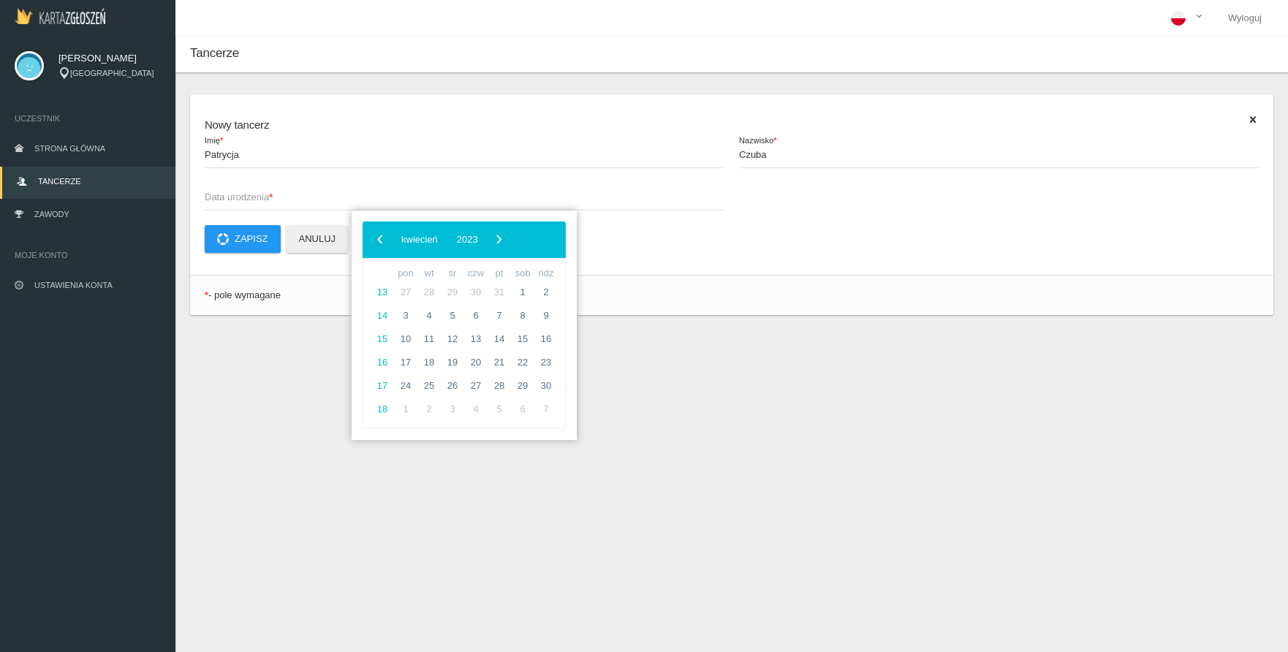
click at [373, 243] on span "‹" at bounding box center [380, 239] width 22 height 22
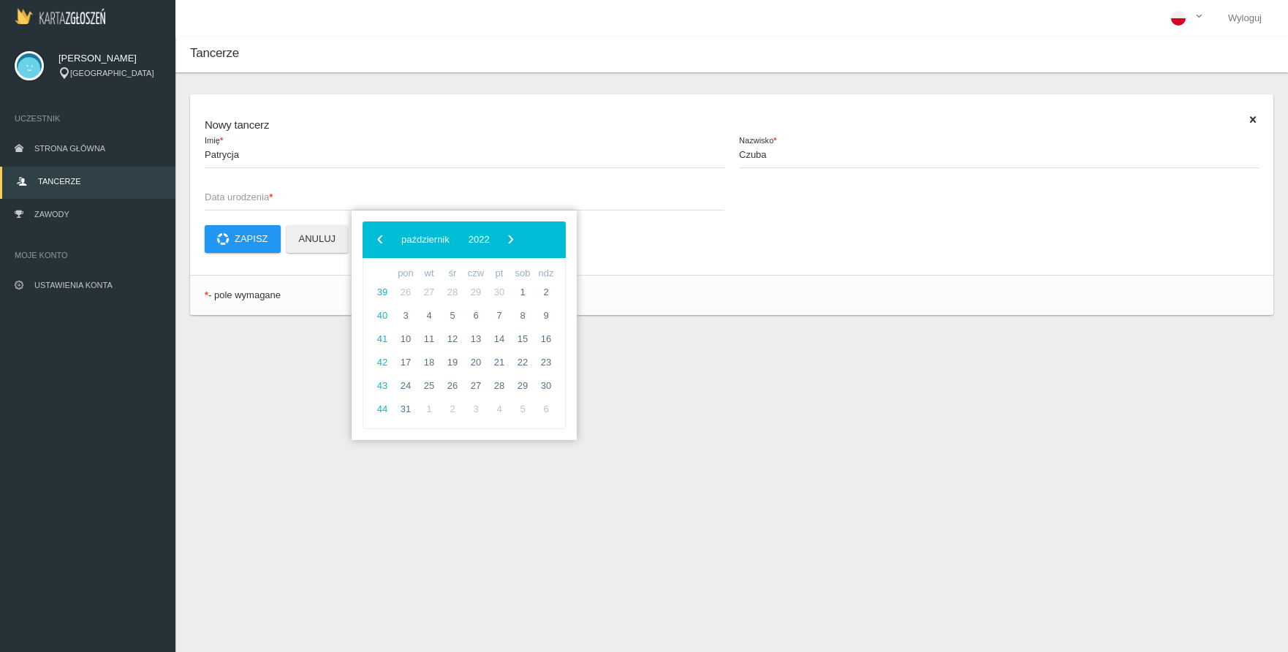
click at [373, 243] on span "‹" at bounding box center [380, 239] width 22 height 22
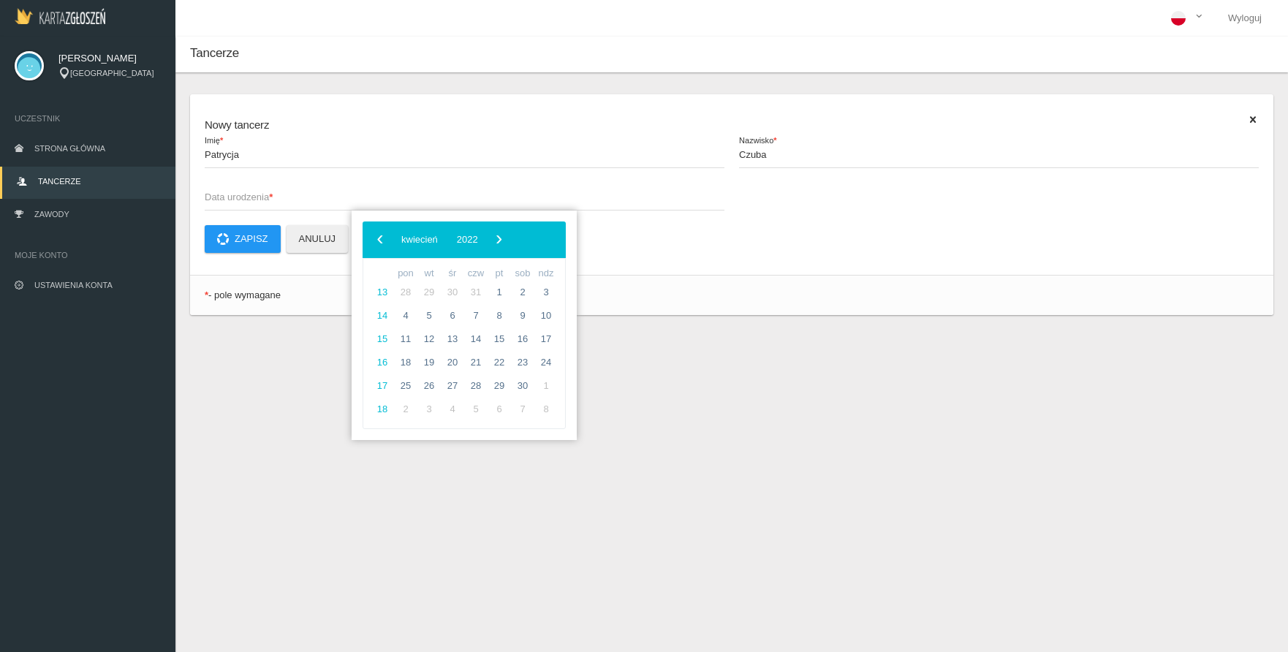
click at [373, 243] on span "‹" at bounding box center [380, 239] width 22 height 22
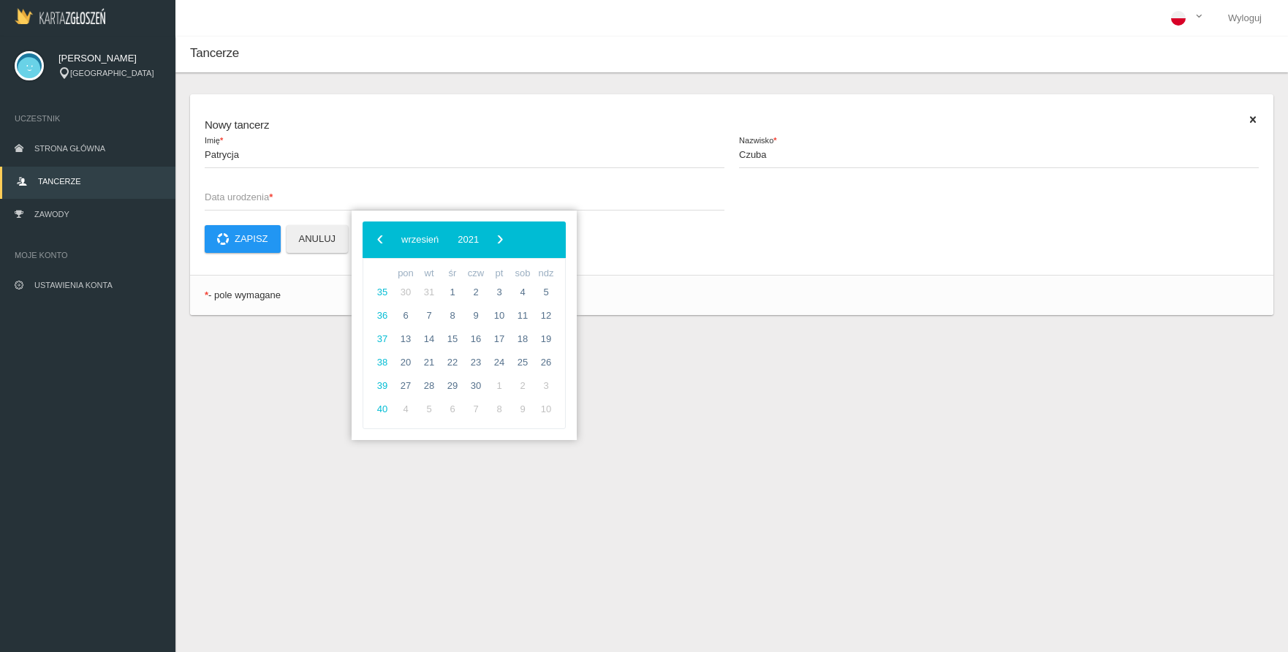
click at [373, 243] on span "‹" at bounding box center [380, 239] width 22 height 22
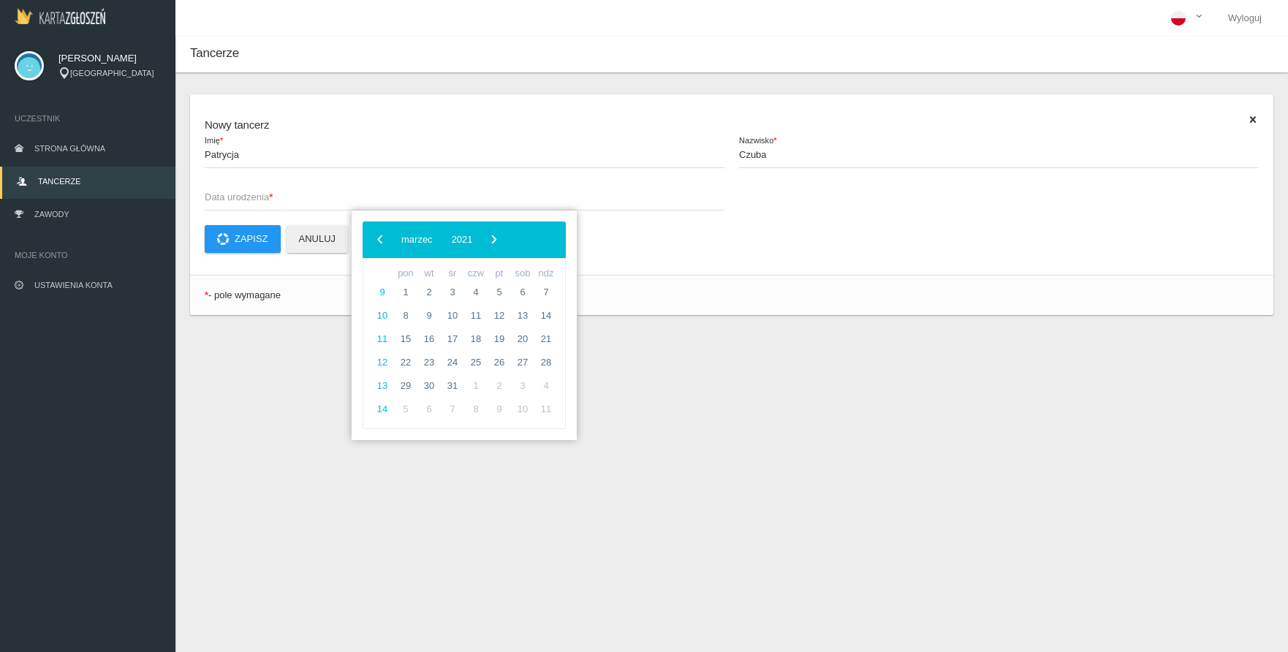
click at [373, 243] on span "‹" at bounding box center [380, 239] width 22 height 22
click at [490, 239] on span "2020" at bounding box center [478, 239] width 21 height 11
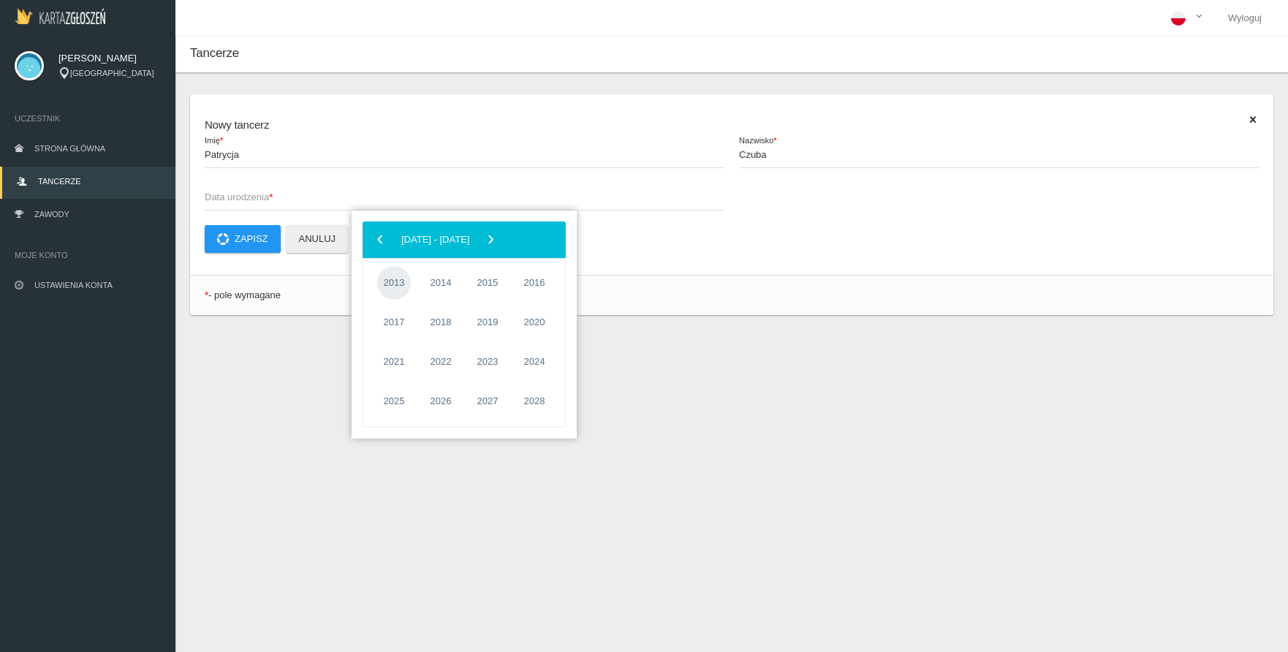
click at [398, 287] on span "2013" at bounding box center [394, 283] width 34 height 34
click at [422, 241] on span "2013" at bounding box center [411, 239] width 21 height 11
click at [487, 317] on span "2012" at bounding box center [488, 323] width 34 height 34
click at [405, 289] on span "styczeń" at bounding box center [407, 284] width 73 height 23
click at [449, 384] on span "25" at bounding box center [452, 385] width 23 height 23
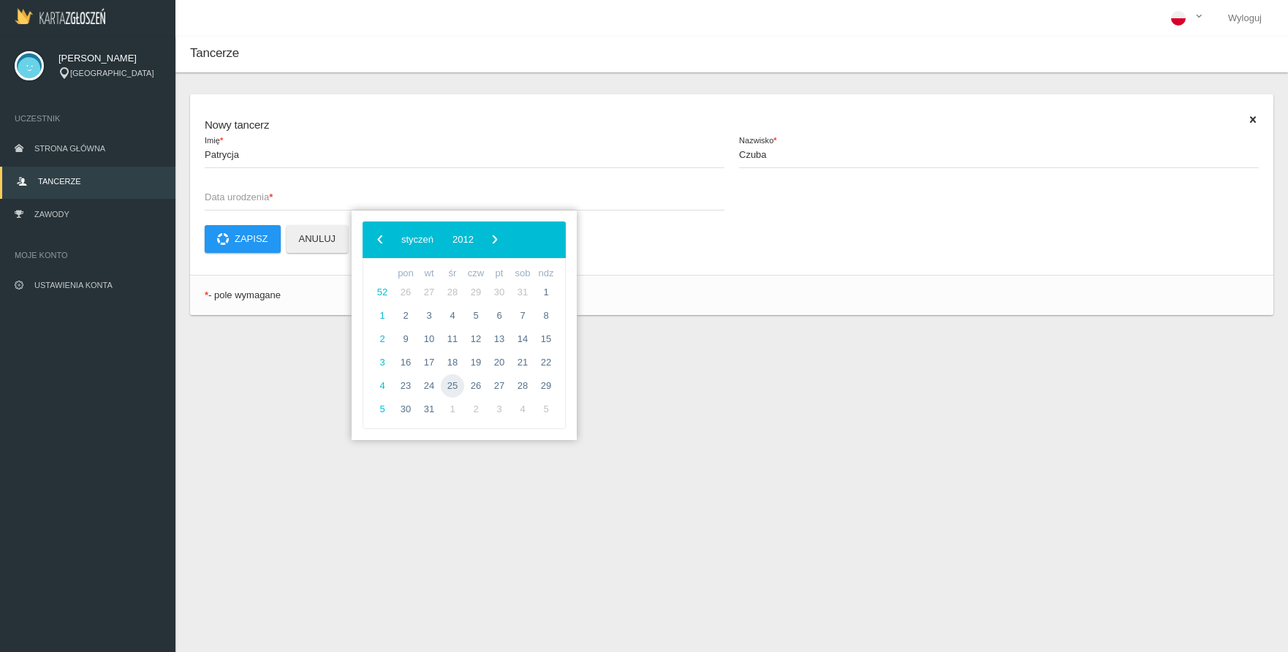
type input "2012-01-25"
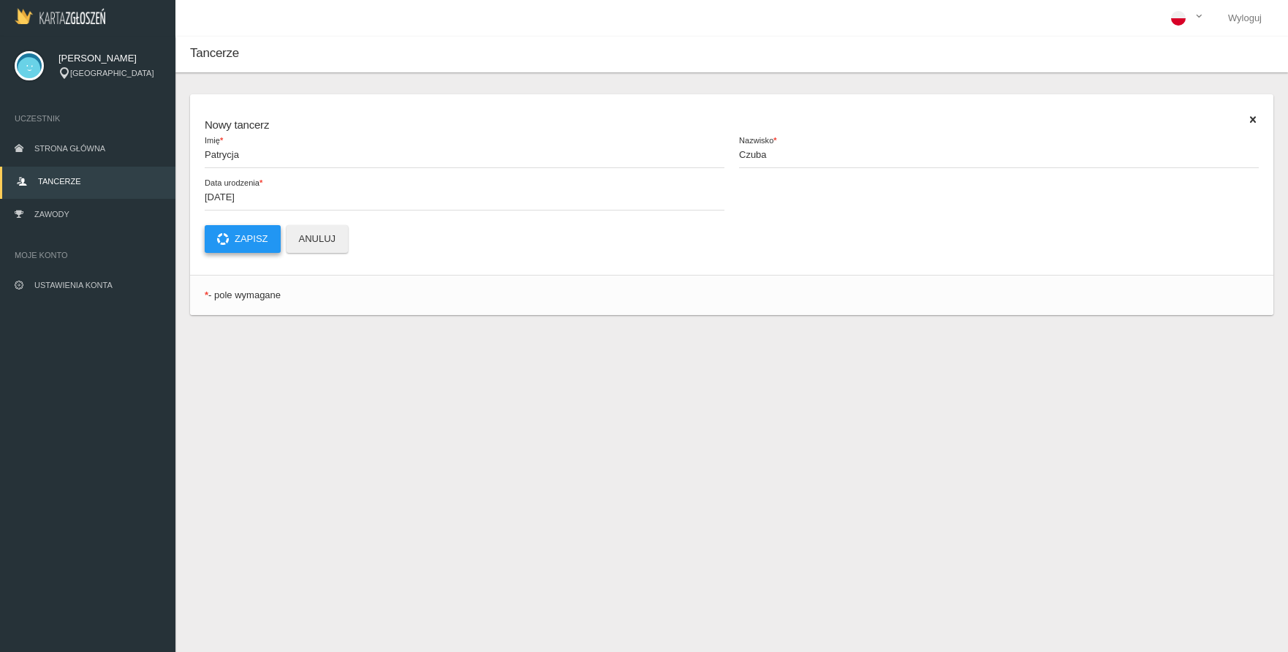
click at [246, 240] on button "Zapisz" at bounding box center [243, 239] width 76 height 28
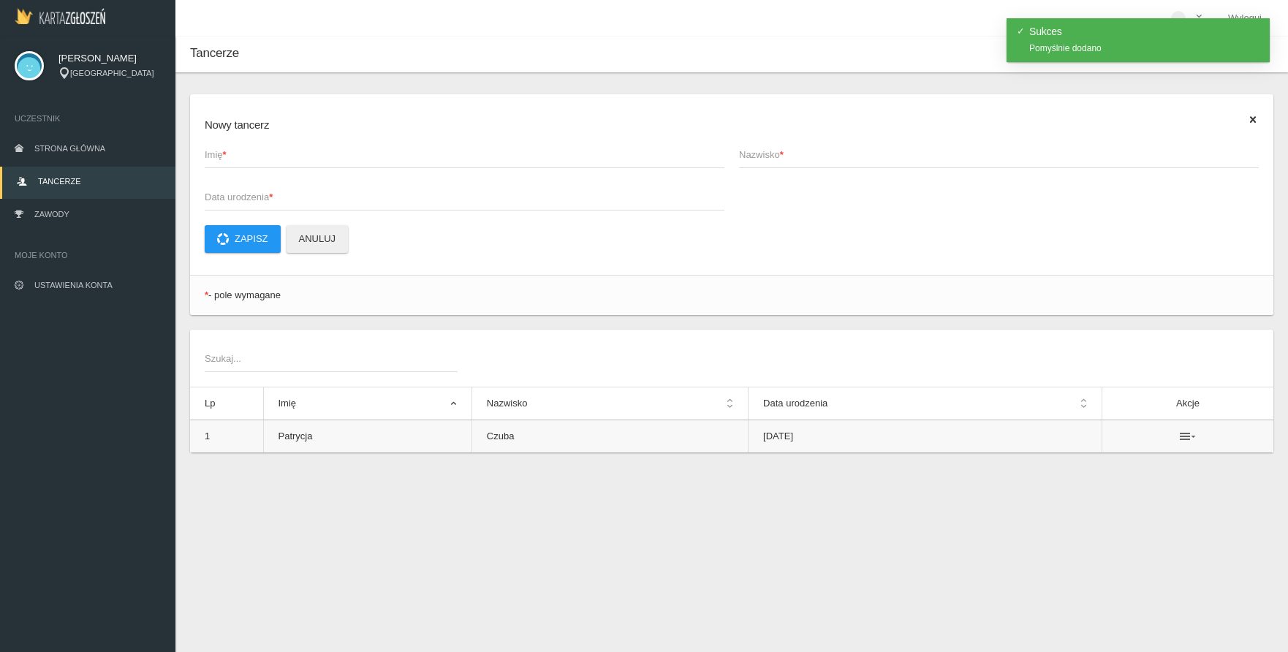
click at [1186, 439] on icon at bounding box center [1188, 436] width 16 height 12
click at [898, 527] on div "Tancerze Nowy tancerz Imię * Nazwisko * Data urodzenia * Zapisz Anuluj * - pole…" at bounding box center [731, 363] width 1112 height 652
click at [53, 204] on link "Zawody" at bounding box center [87, 216] width 175 height 32
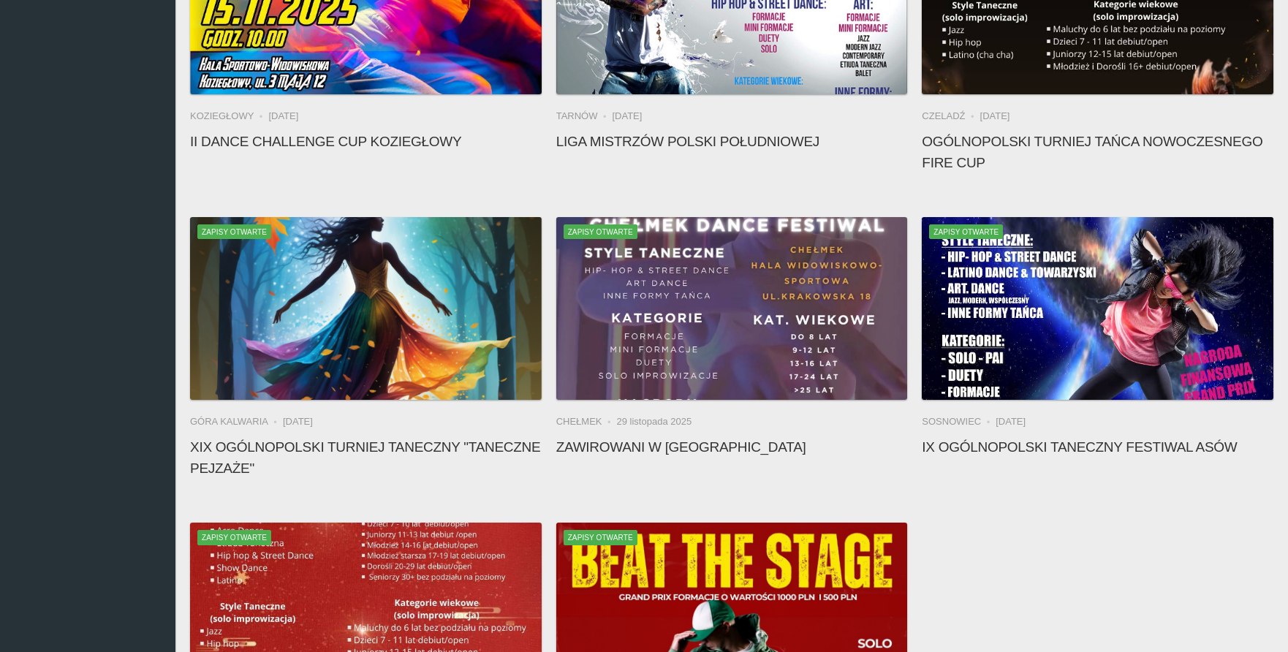
scroll to position [536, 0]
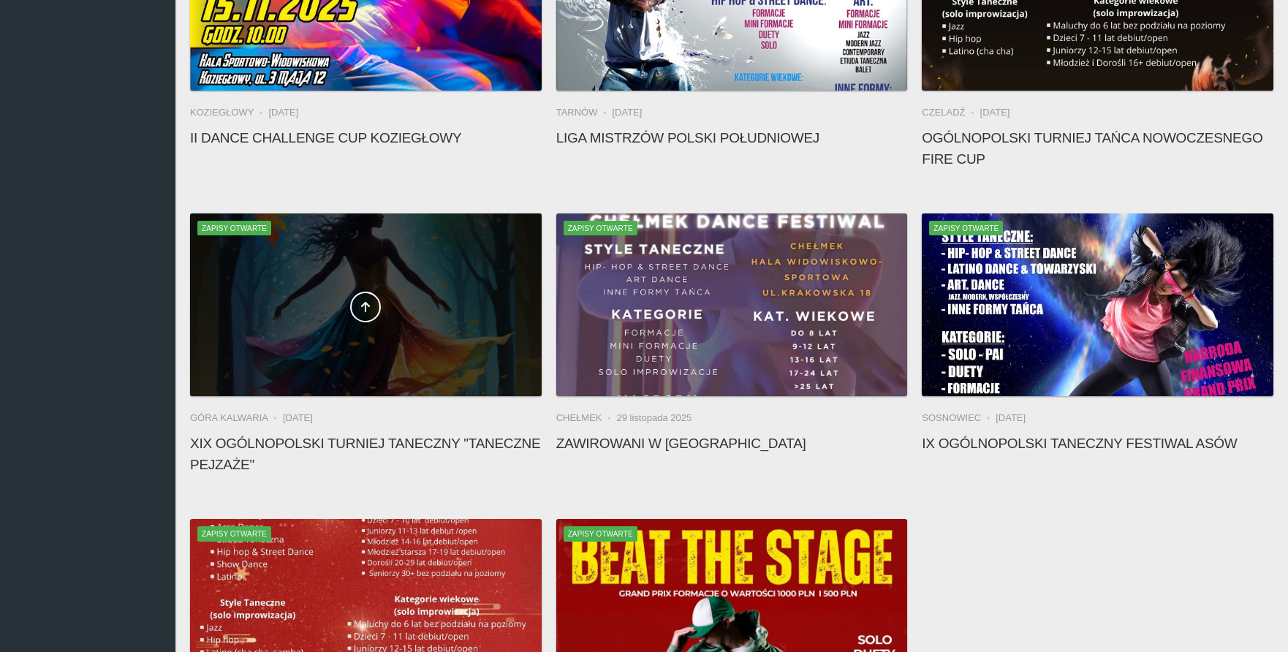
click at [346, 322] on span at bounding box center [366, 307] width 352 height 31
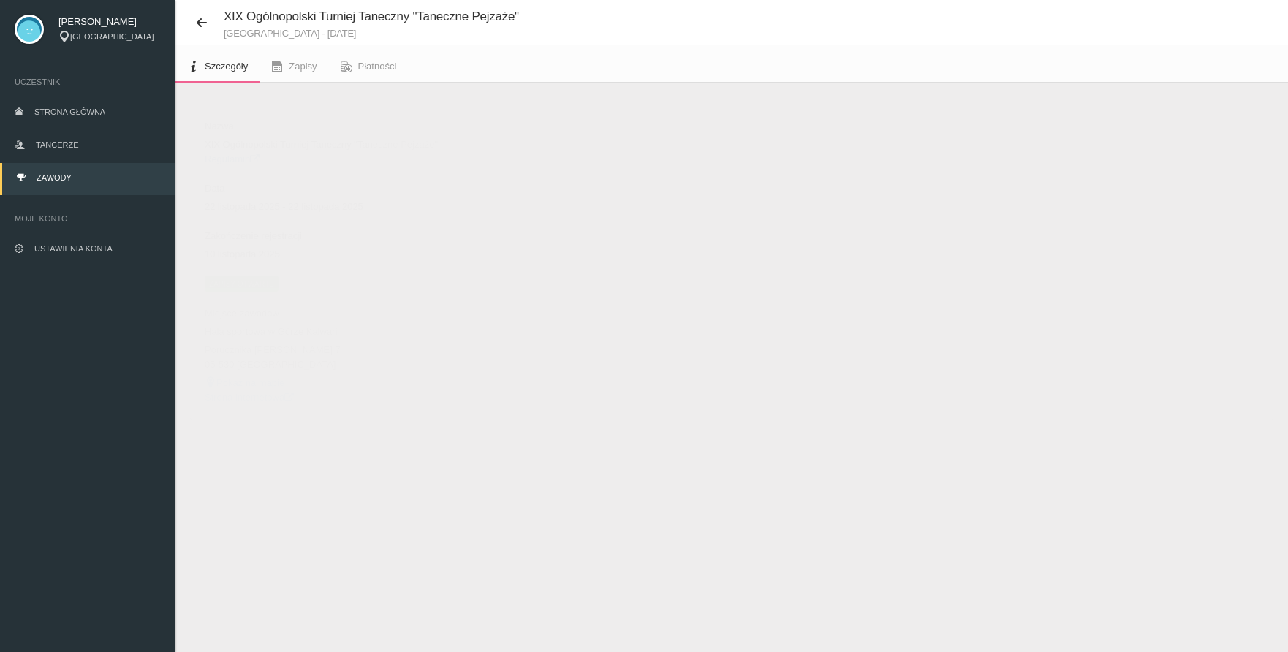
click at [229, 281] on span "Zapisy otwarte" at bounding box center [242, 283] width 74 height 15
click at [251, 112] on button "Dodaj występ" at bounding box center [240, 119] width 100 height 28
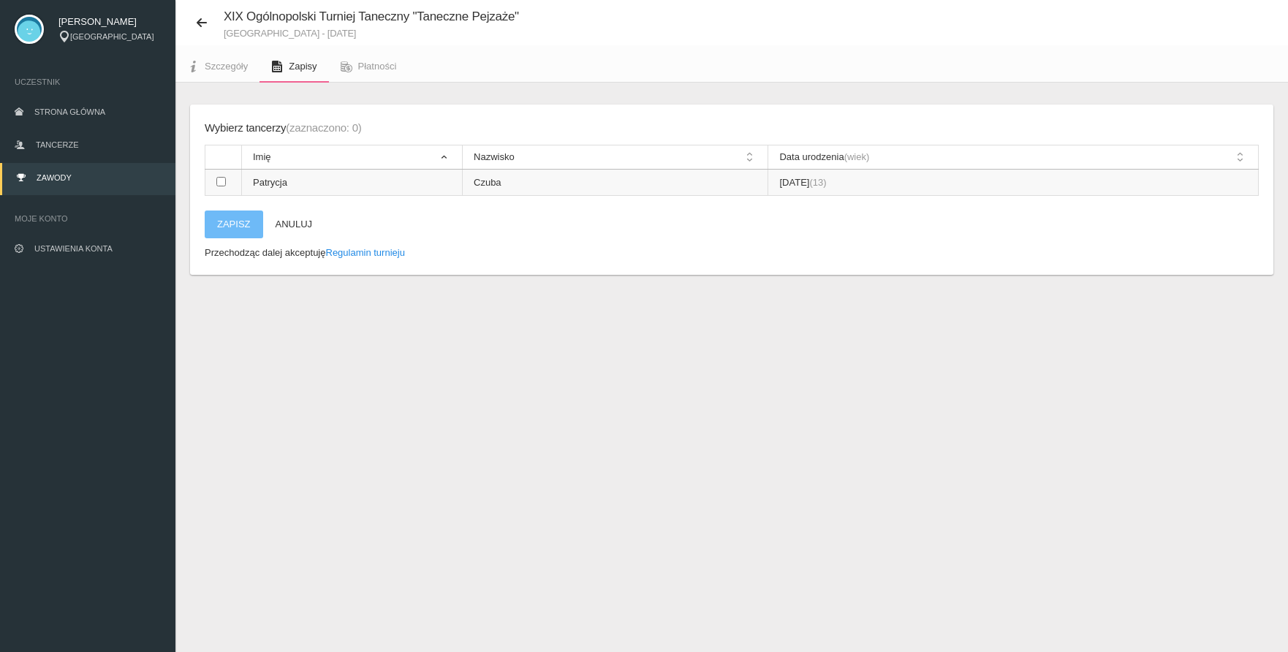
click at [223, 183] on input "checkbox" at bounding box center [221, 182] width 10 height 10
checkbox input "true"
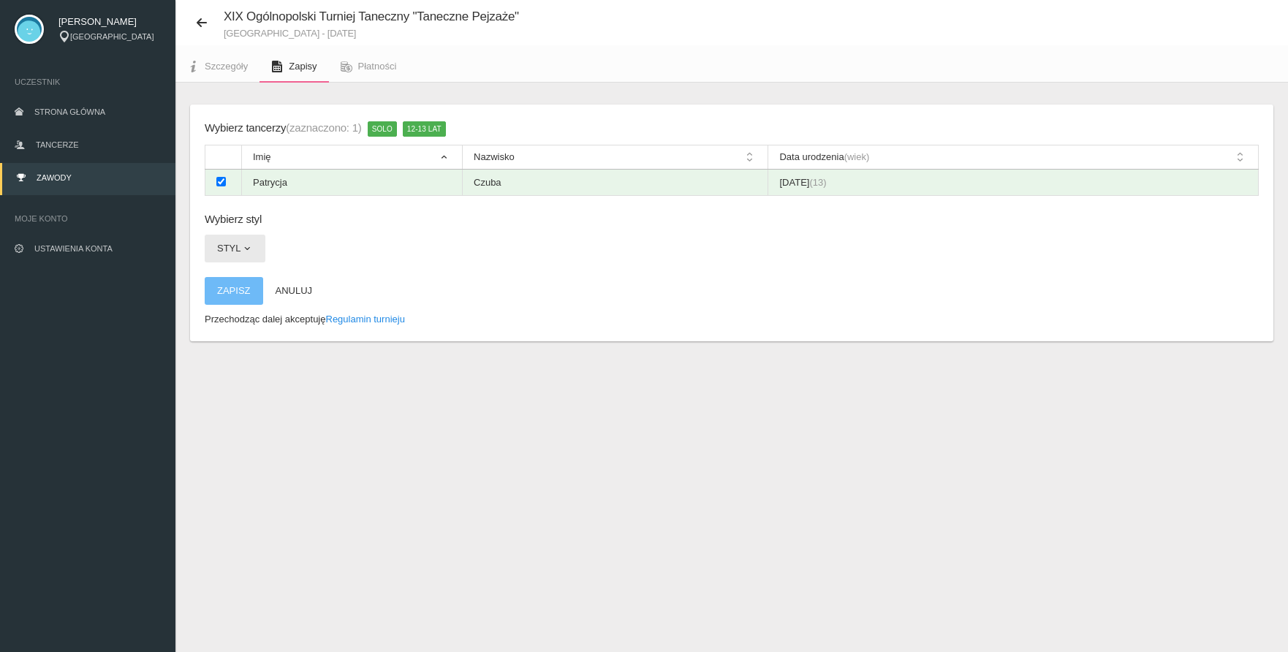
click at [246, 245] on span "button" at bounding box center [247, 249] width 12 height 12
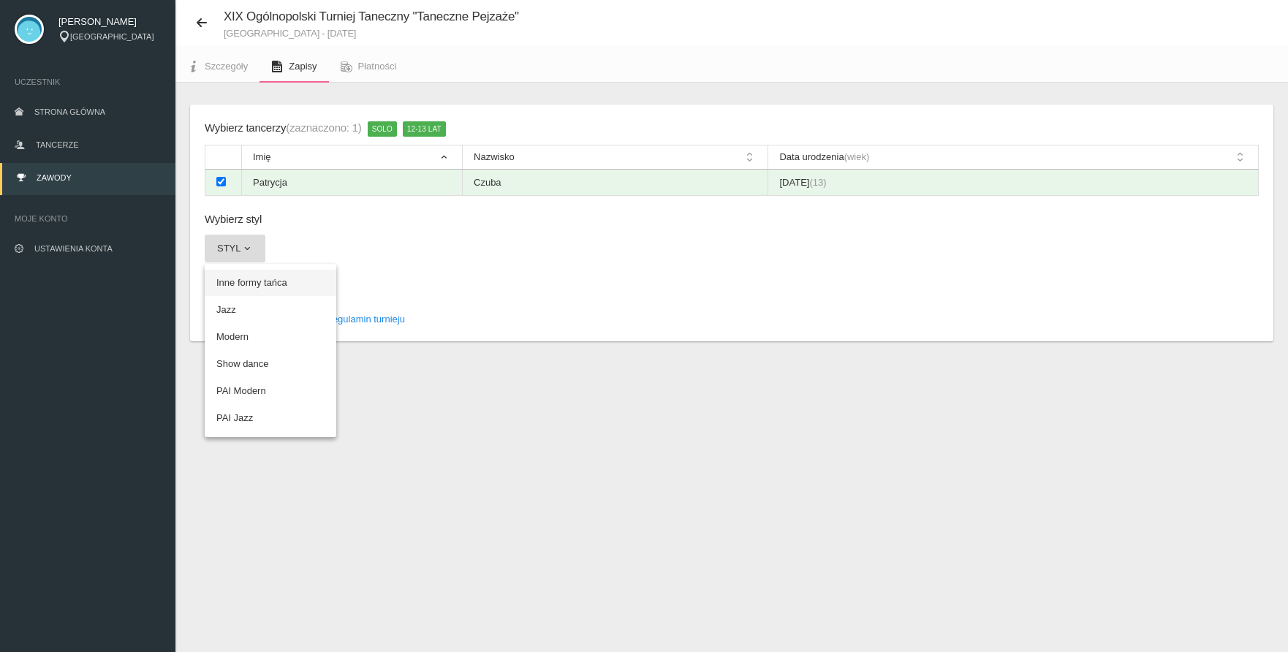
click at [248, 281] on link "Inne formy tańca" at bounding box center [271, 283] width 132 height 26
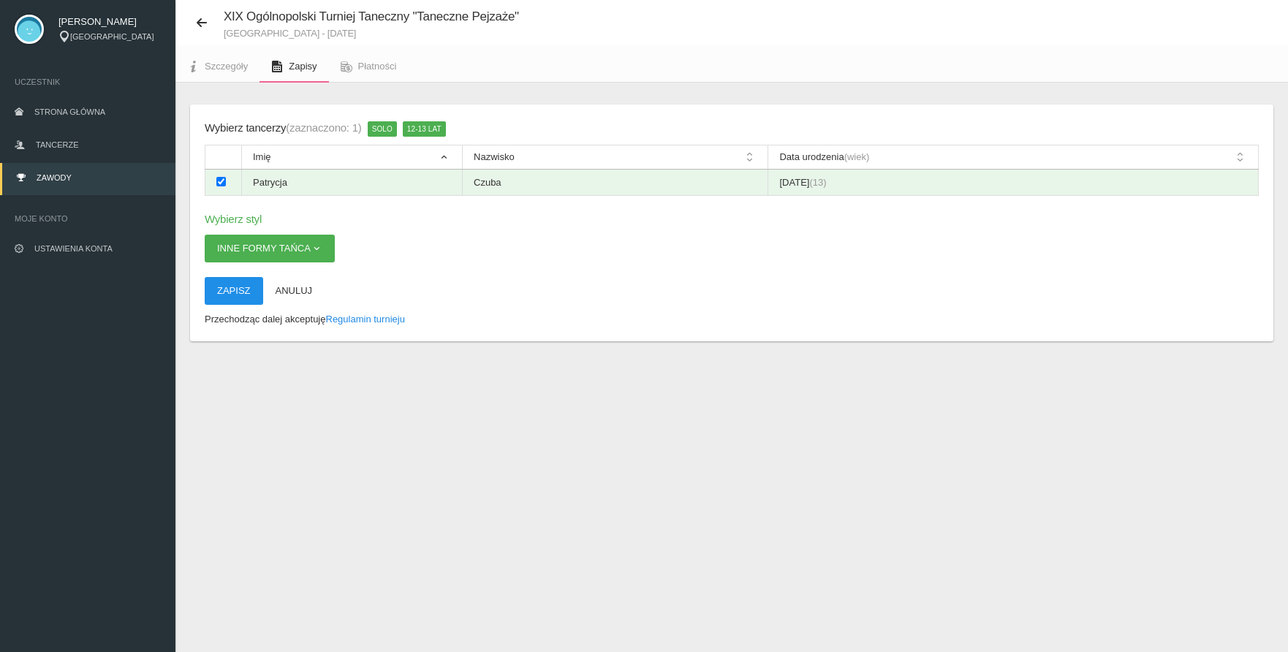
click at [238, 290] on button "Zapisz" at bounding box center [234, 291] width 58 height 28
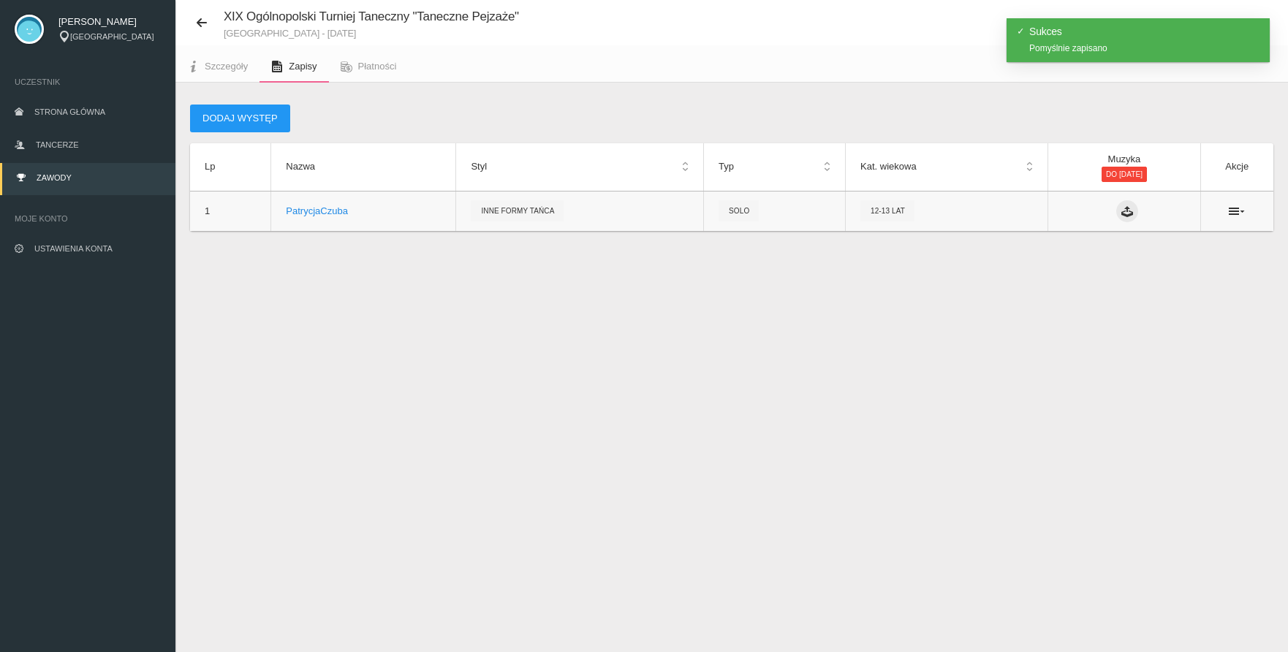
click at [1121, 212] on icon at bounding box center [1127, 211] width 12 height 12
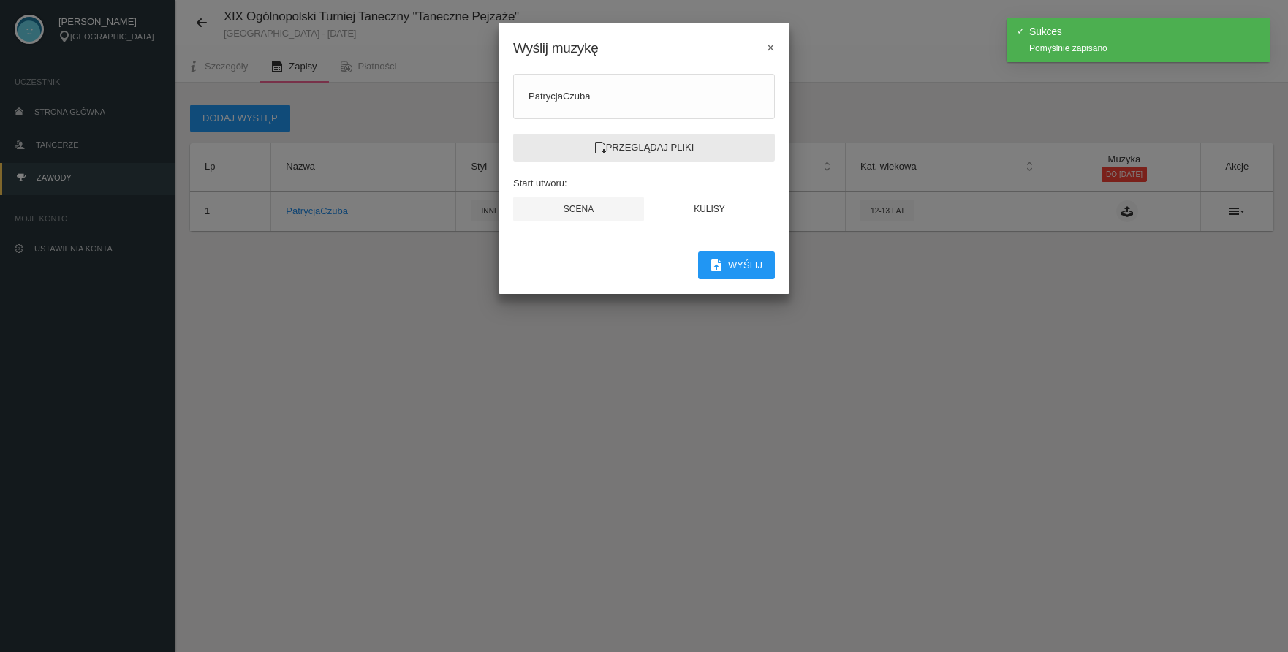
click at [667, 150] on label "Przeglądaj pliki" at bounding box center [644, 148] width 262 height 28
click at [0, 0] on input "Przeglądaj pliki" at bounding box center [0, 0] width 0 height 0
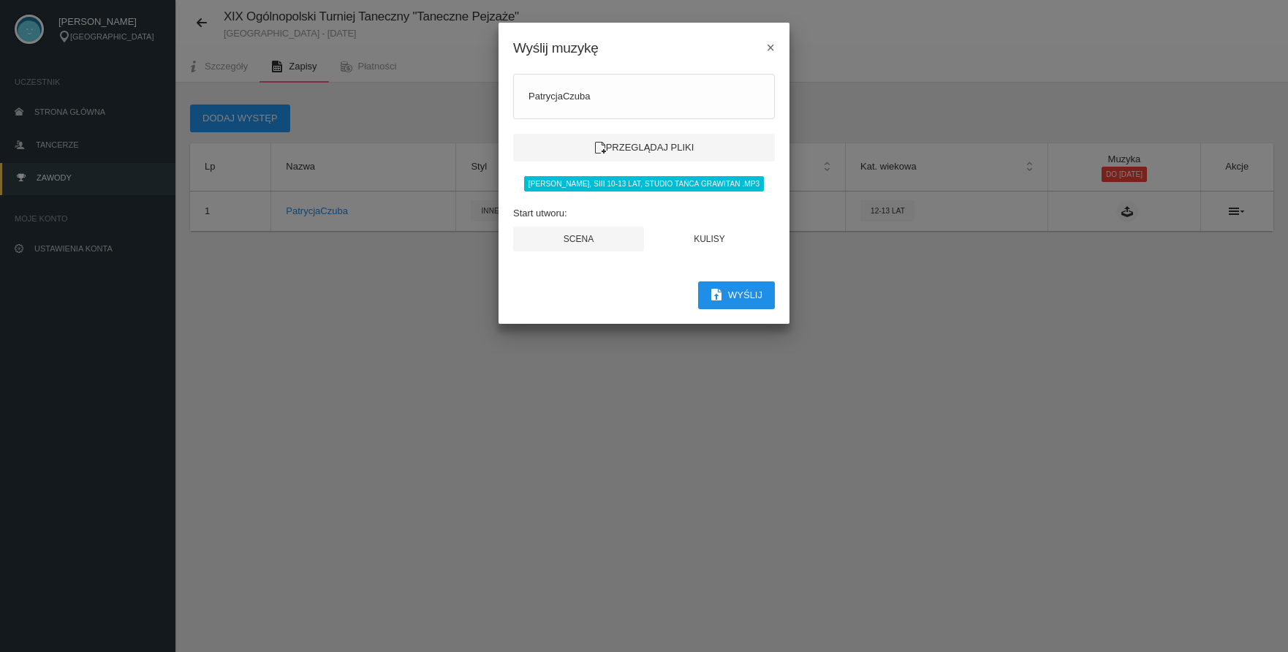
click at [751, 303] on button "Wyślij" at bounding box center [736, 295] width 77 height 28
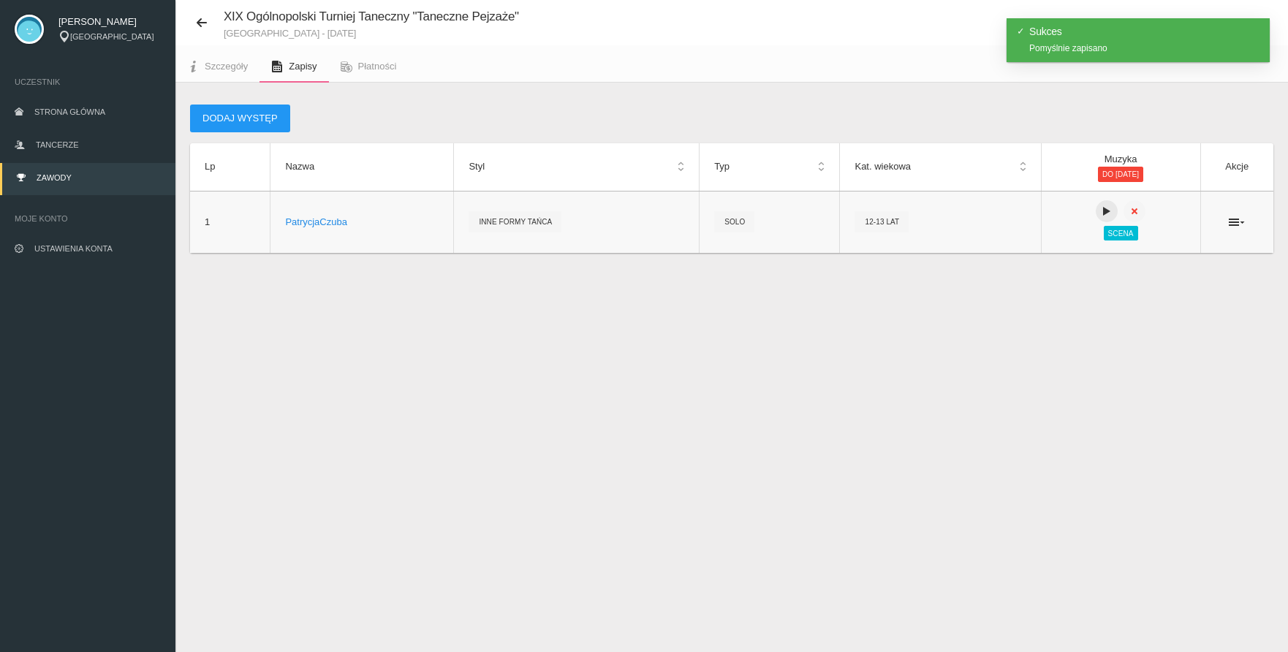
click at [1101, 208] on icon at bounding box center [1107, 211] width 12 height 12
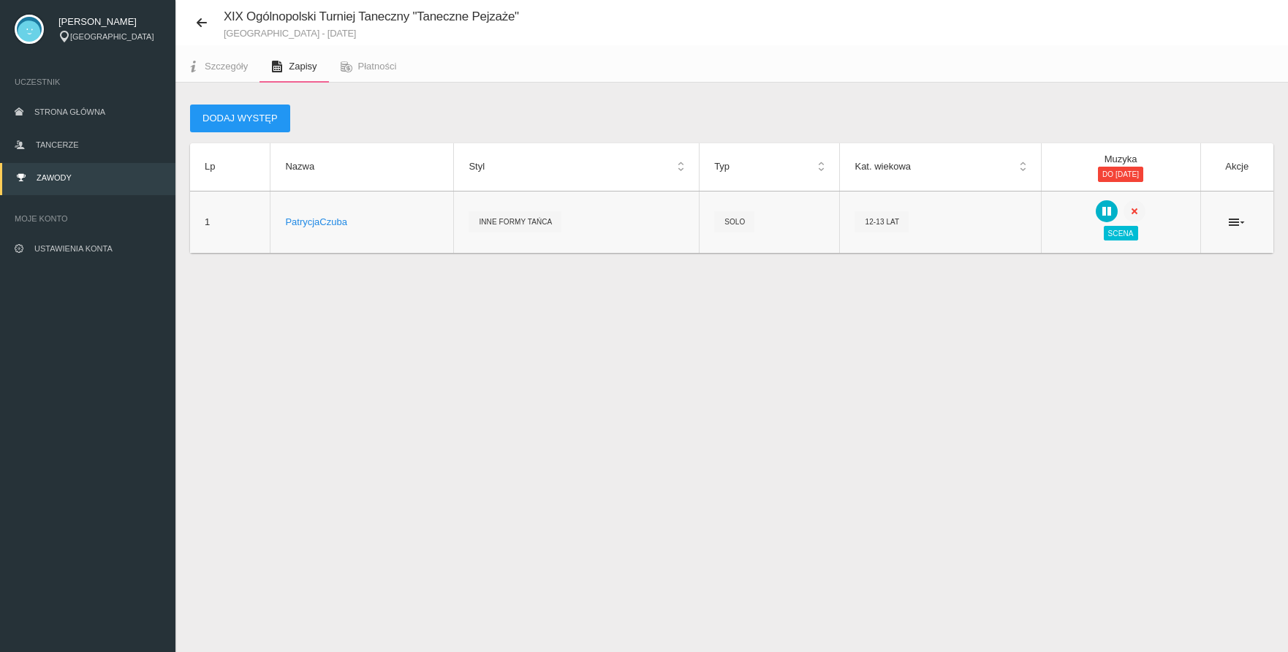
click at [1060, 281] on div "Dodaj występ Lp Nazwa Styl Typ Kat. wiekowa Muzyka do 17 listopada 2025 Akcje 1…" at bounding box center [731, 197] width 1112 height 229
click at [1154, 220] on div at bounding box center [1120, 211] width 129 height 22
click at [1240, 220] on icon at bounding box center [1237, 222] width 16 height 12
click at [1047, 436] on div "XIX Ogólnopolski Turniej Taneczny "Taneczne Pejzaże" Góra Kalwaria - 22 listopa…" at bounding box center [731, 326] width 1112 height 652
click at [228, 113] on button "Dodaj występ" at bounding box center [240, 119] width 100 height 28
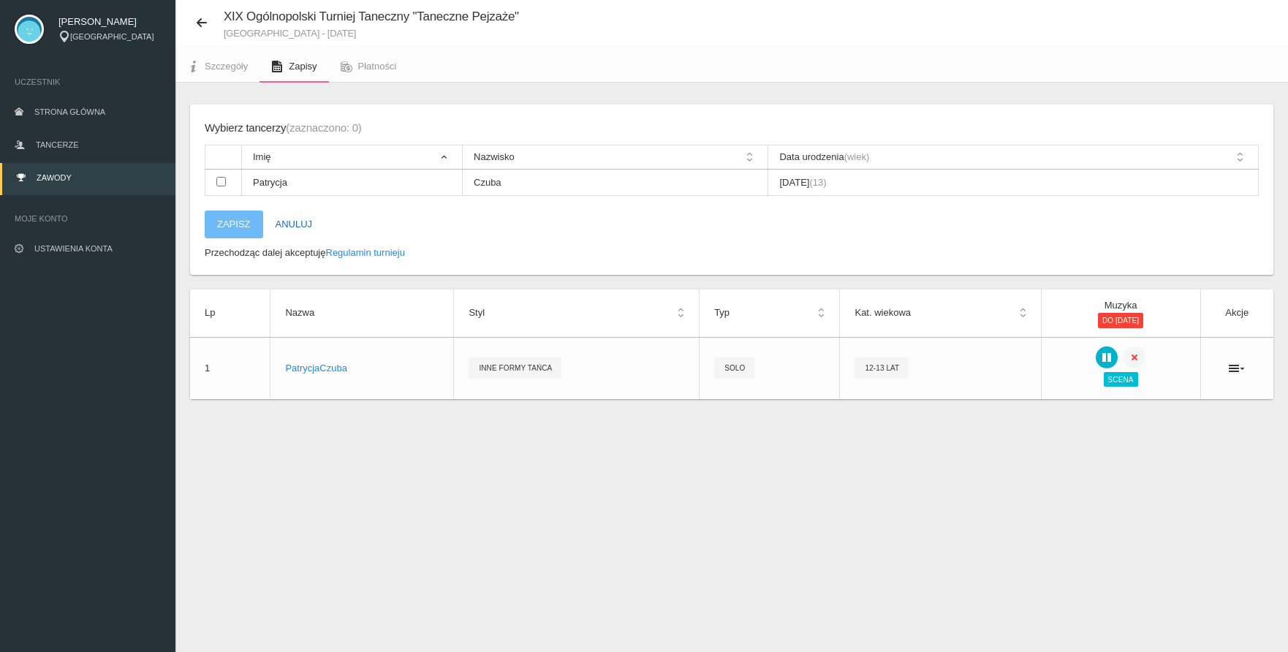
click at [291, 223] on button "Anuluj" at bounding box center [294, 224] width 62 height 28
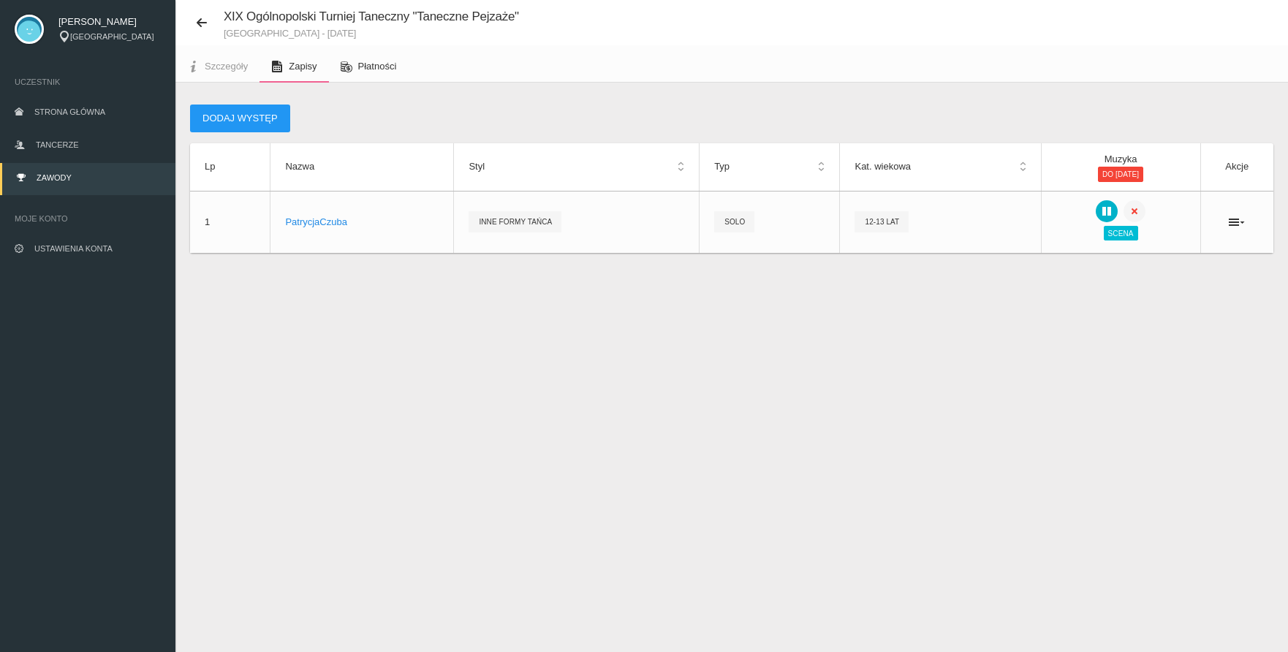
click at [371, 64] on span "Płatności" at bounding box center [377, 66] width 39 height 11
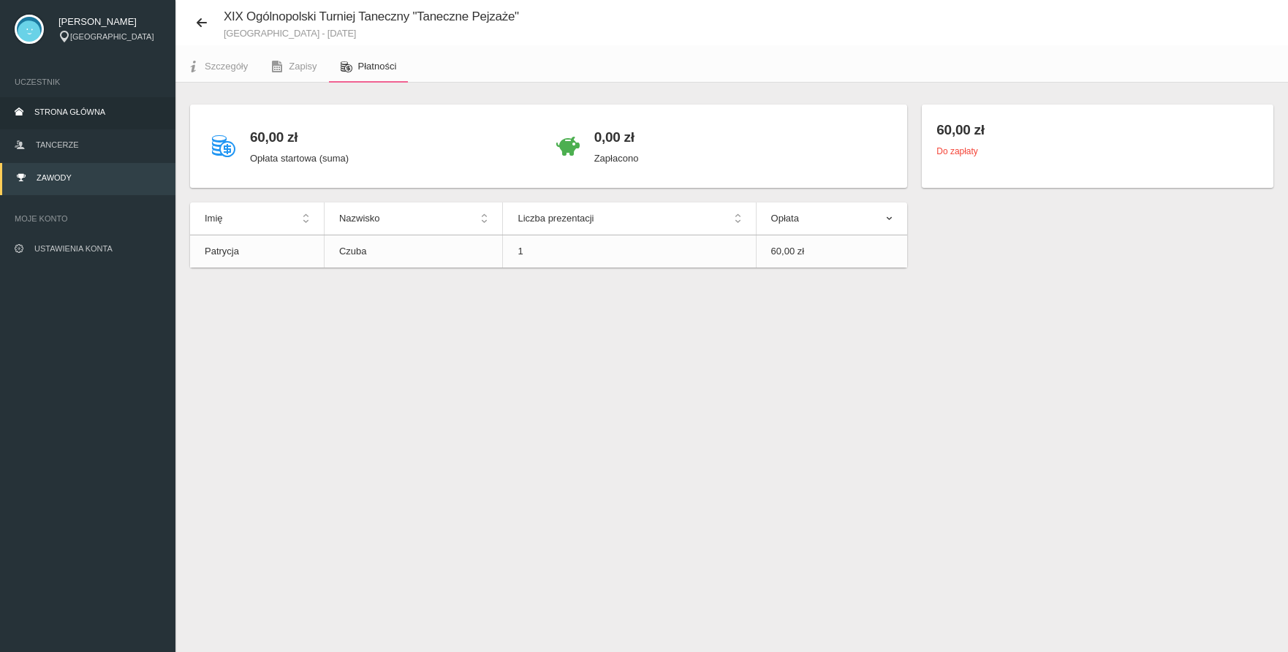
click at [93, 114] on span "Strona główna" at bounding box center [69, 111] width 71 height 9
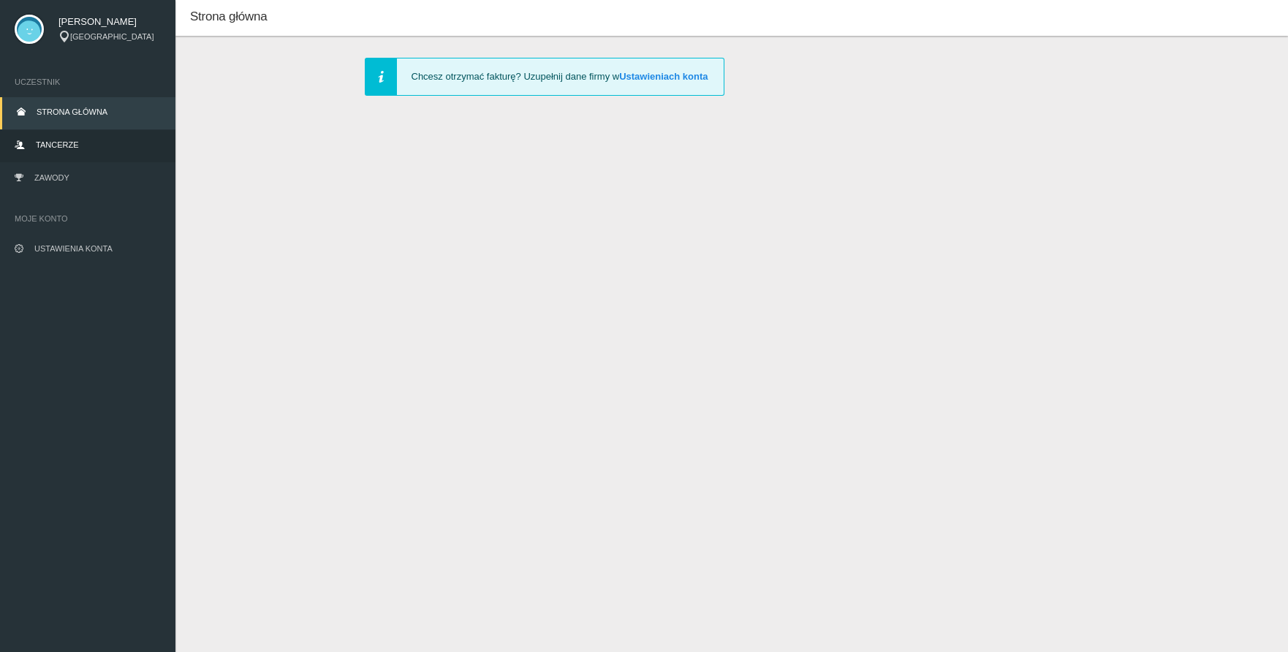
click at [83, 144] on link "Tancerze" at bounding box center [87, 146] width 175 height 32
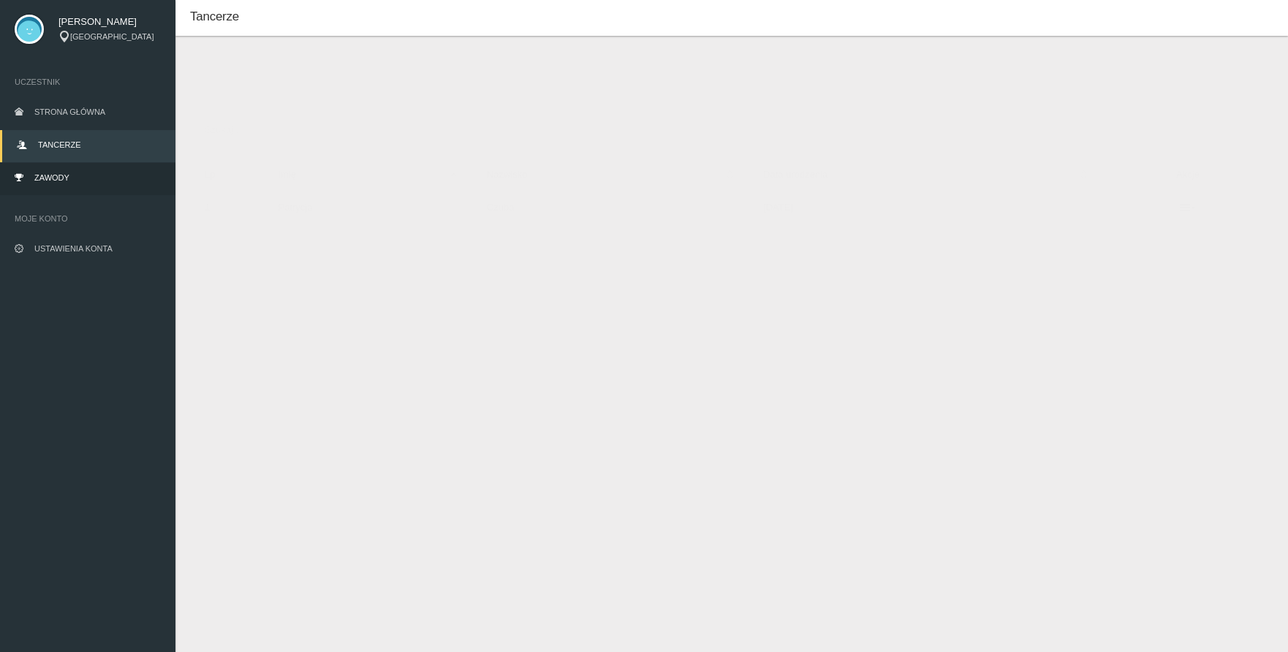
click at [88, 178] on link "Zawody" at bounding box center [87, 179] width 175 height 32
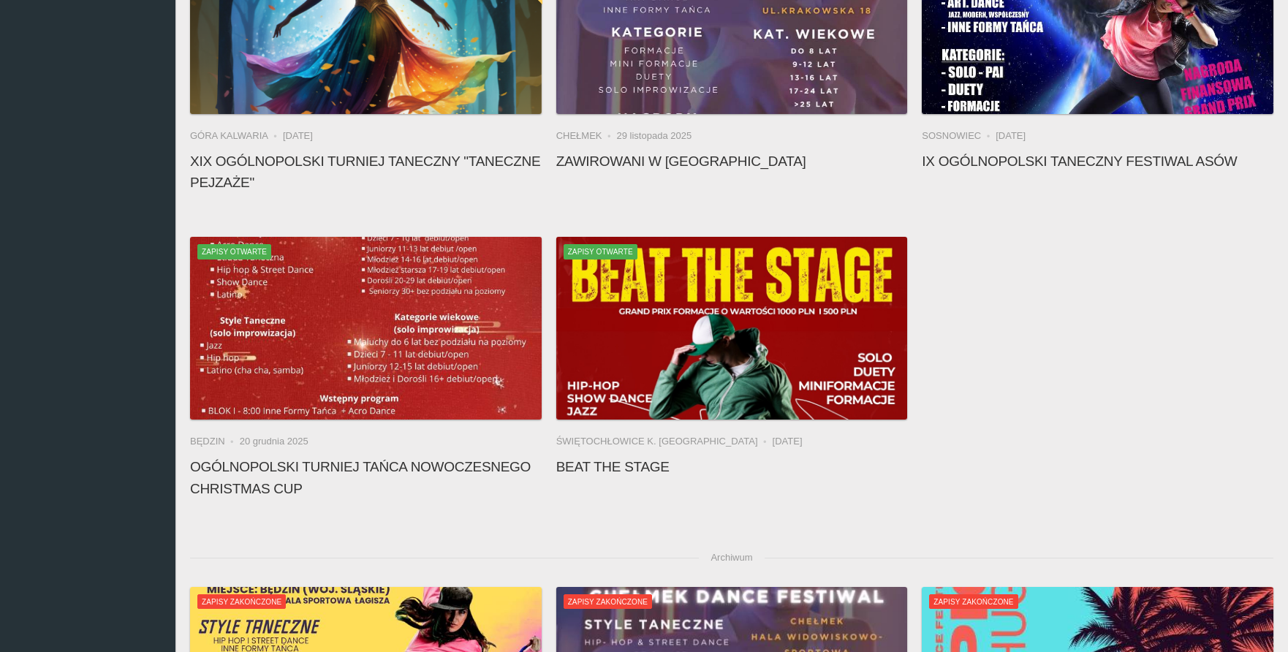
scroll to position [853, 0]
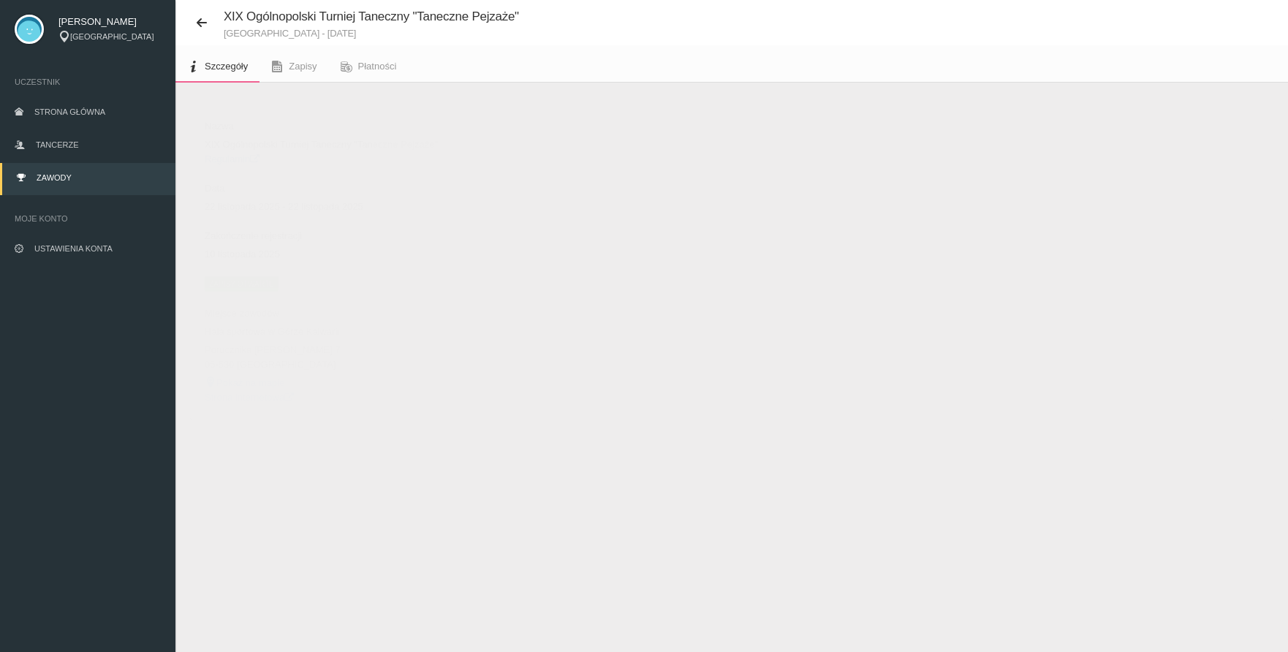
click at [240, 281] on span "Zapisy otwarte" at bounding box center [242, 283] width 74 height 15
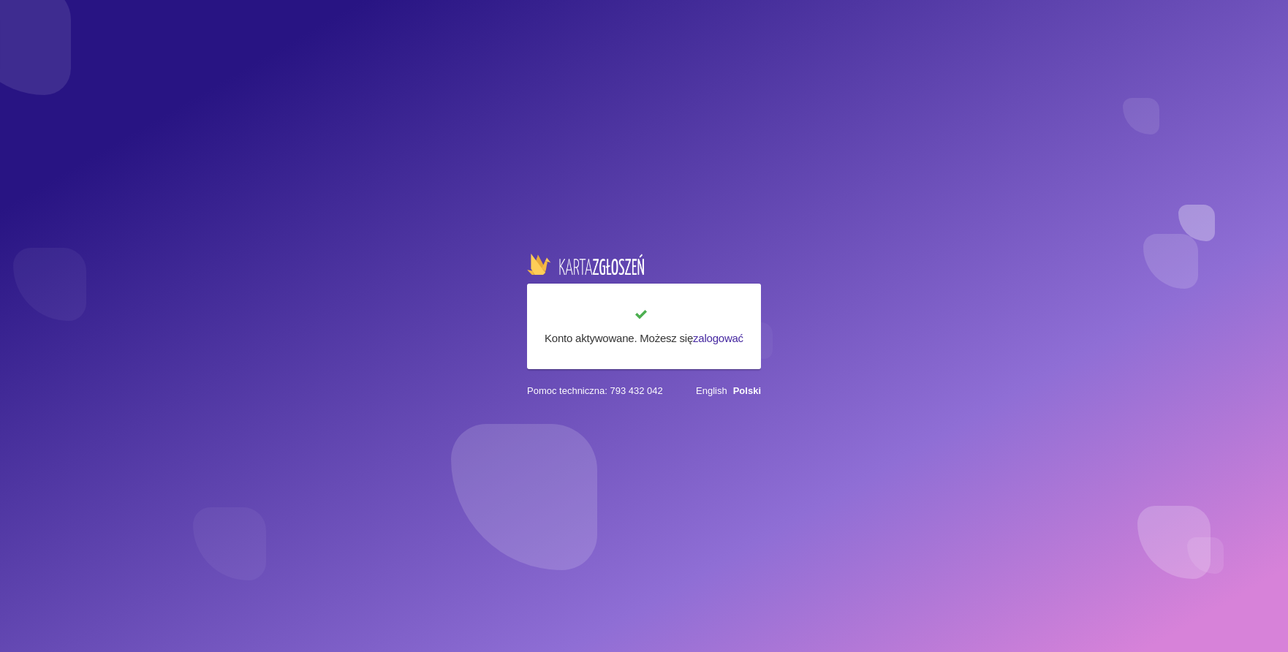
click at [115, 159] on div "Konto aktywowane. Możesz się zalogować Pomoc techniczna: 793 432 042 English Po…" at bounding box center [644, 326] width 1288 height 652
